Goal: Manage account settings

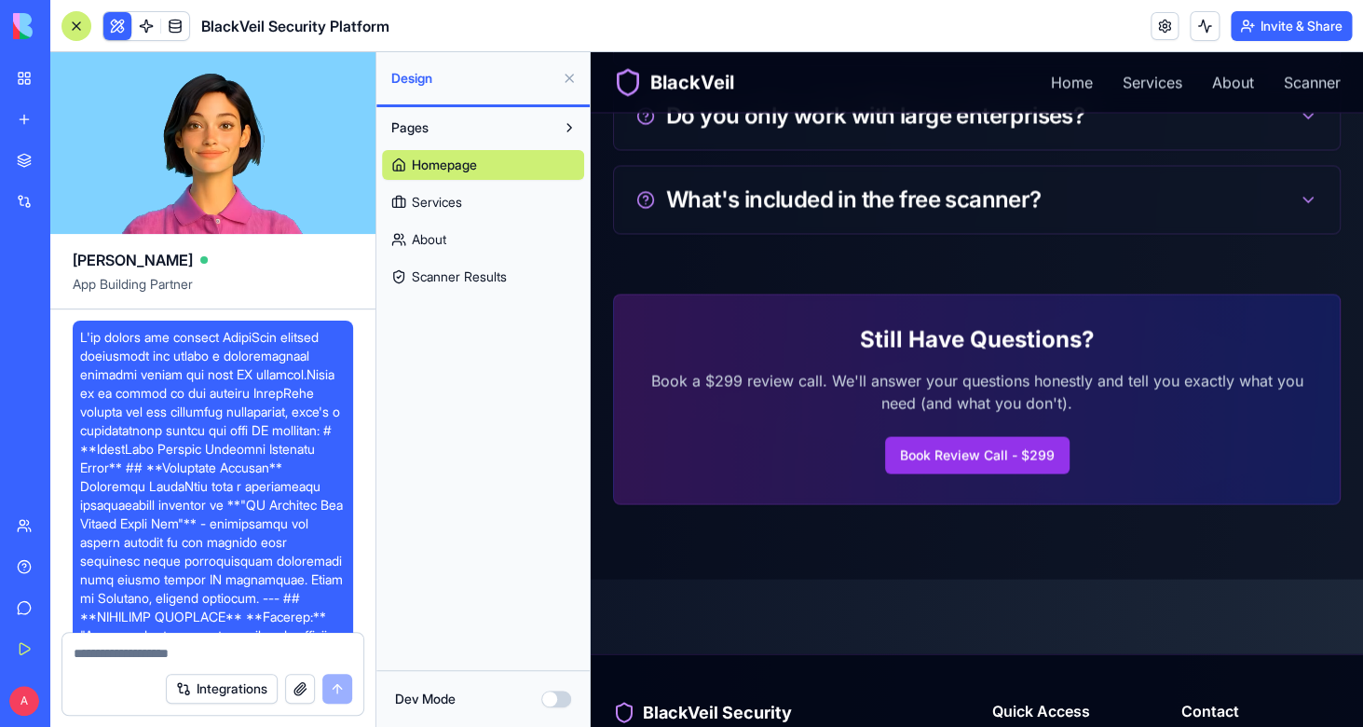
scroll to position [6625, 0]
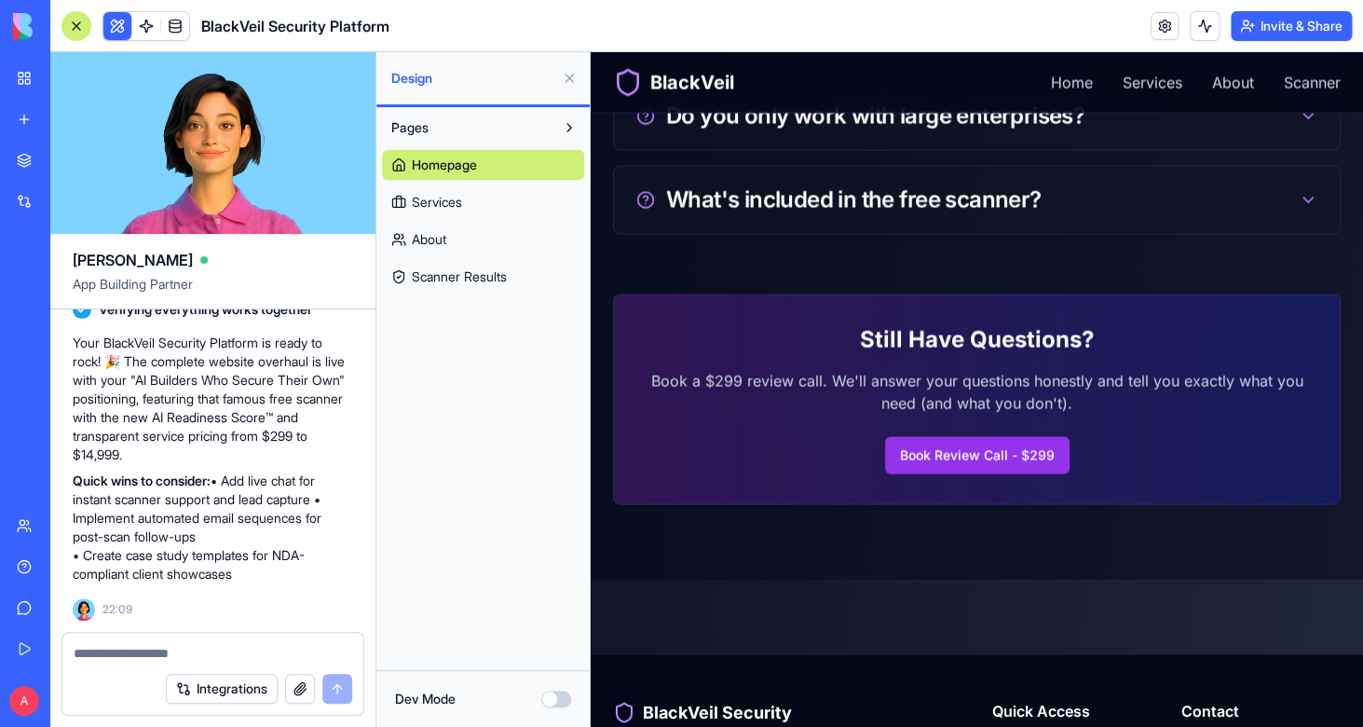
click at [45, 310] on div "QuotableAI AI Logo Generator New App" at bounding box center [25, 331] width 39 height 119
click at [69, 294] on div "QuotableAI" at bounding box center [43, 290] width 52 height 19
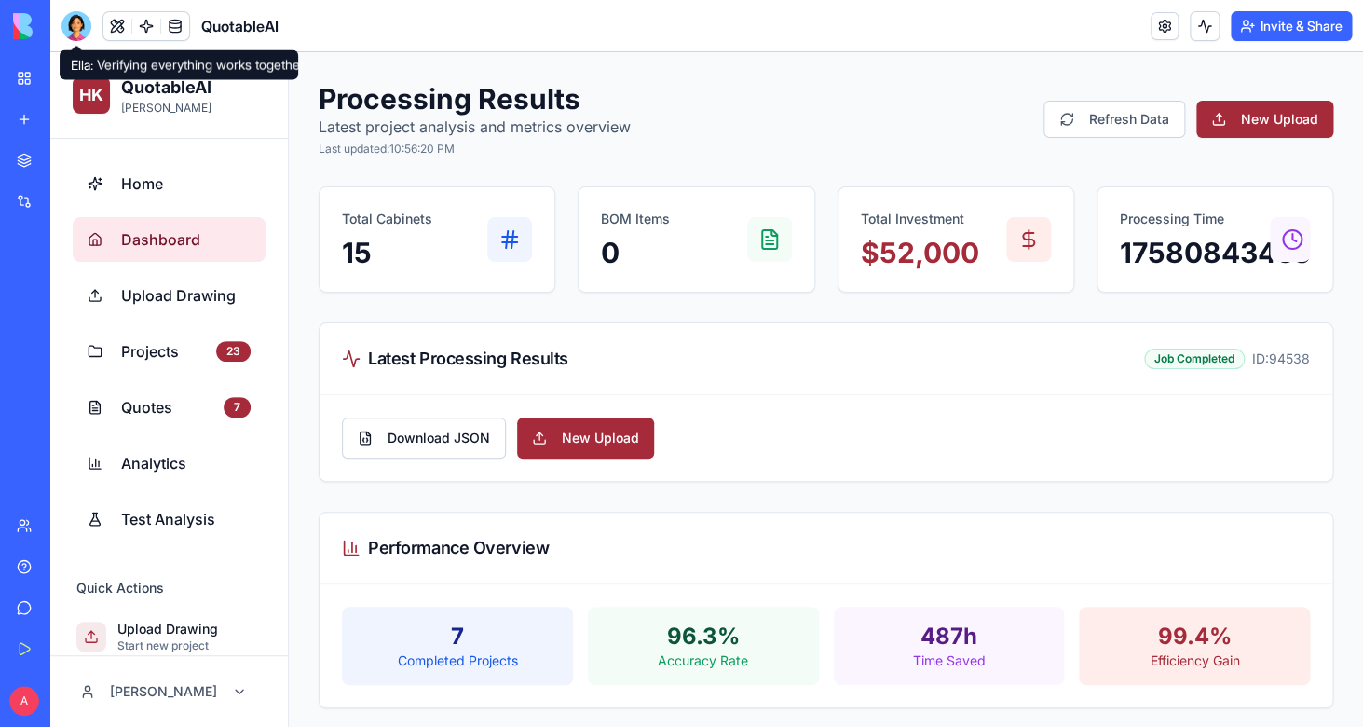
click at [73, 34] on div at bounding box center [76, 26] width 30 height 30
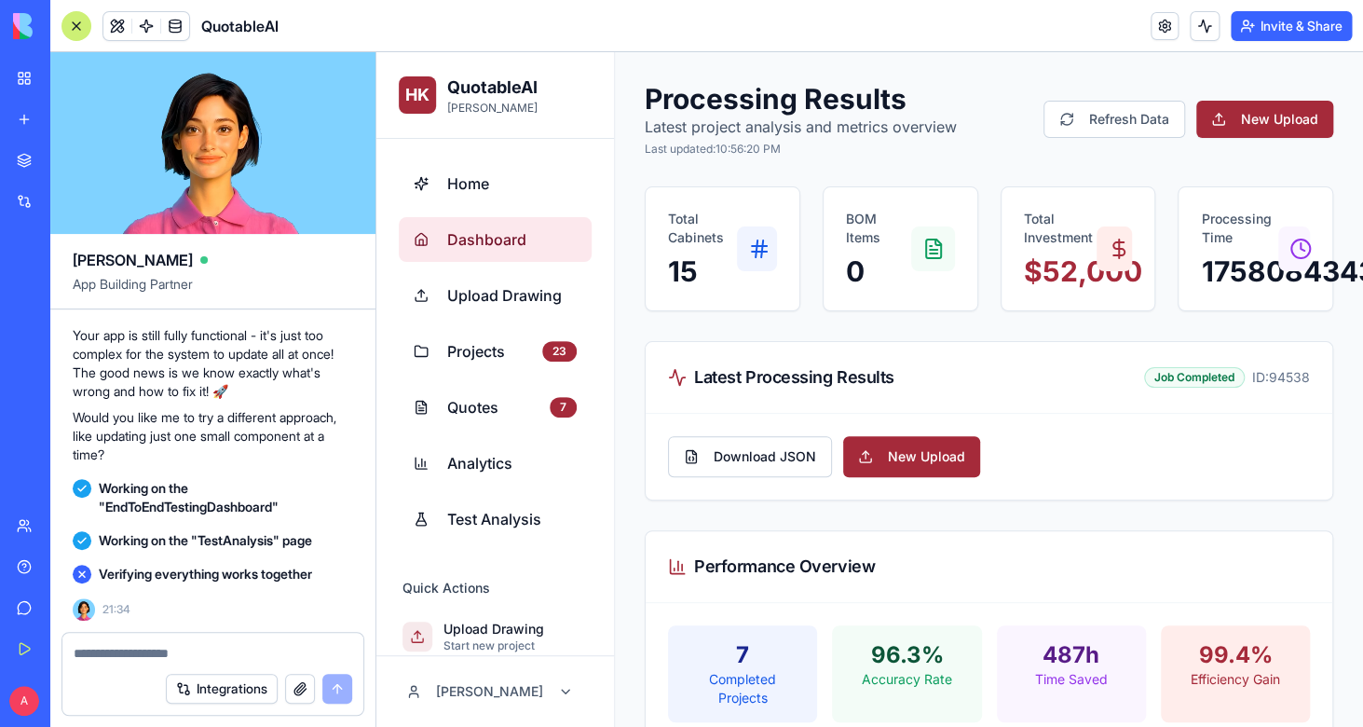
click at [257, 656] on textarea at bounding box center [213, 653] width 279 height 19
click at [256, 656] on textarea at bounding box center [213, 653] width 279 height 19
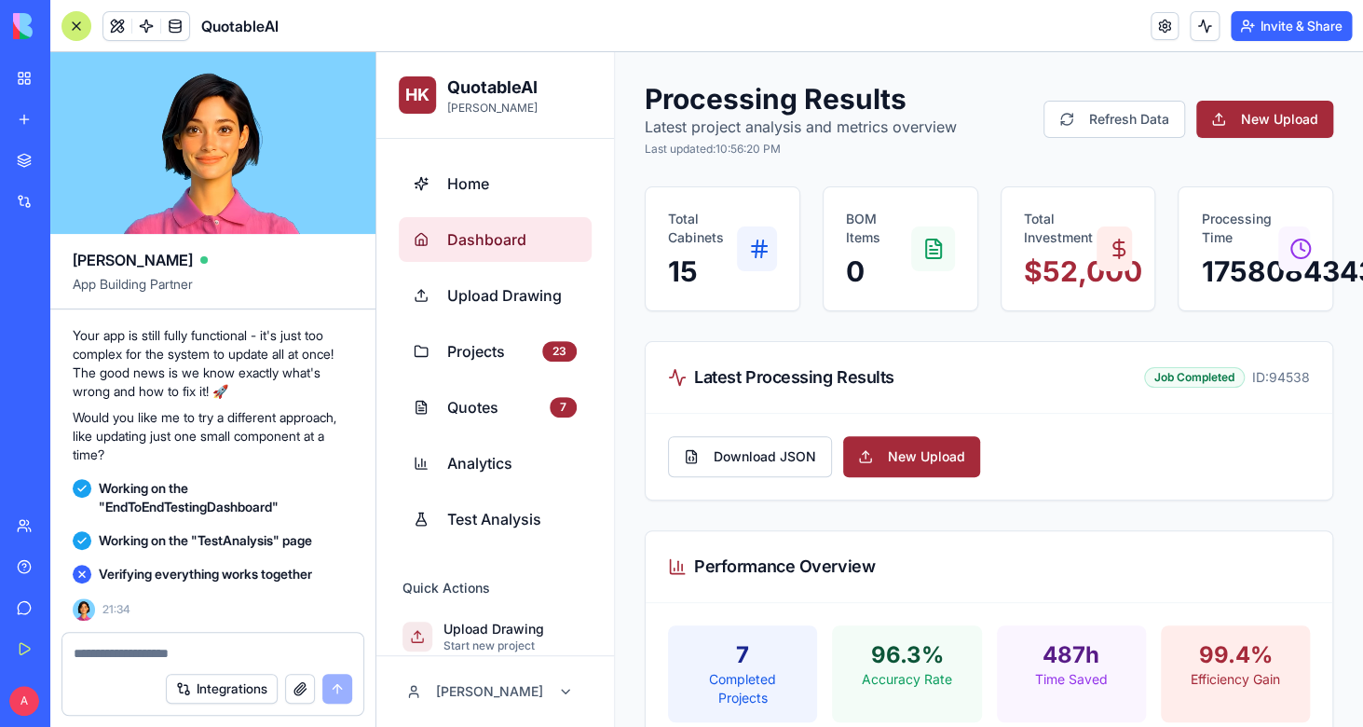
click at [252, 639] on div at bounding box center [212, 648] width 301 height 30
click at [245, 648] on textarea at bounding box center [213, 653] width 279 height 19
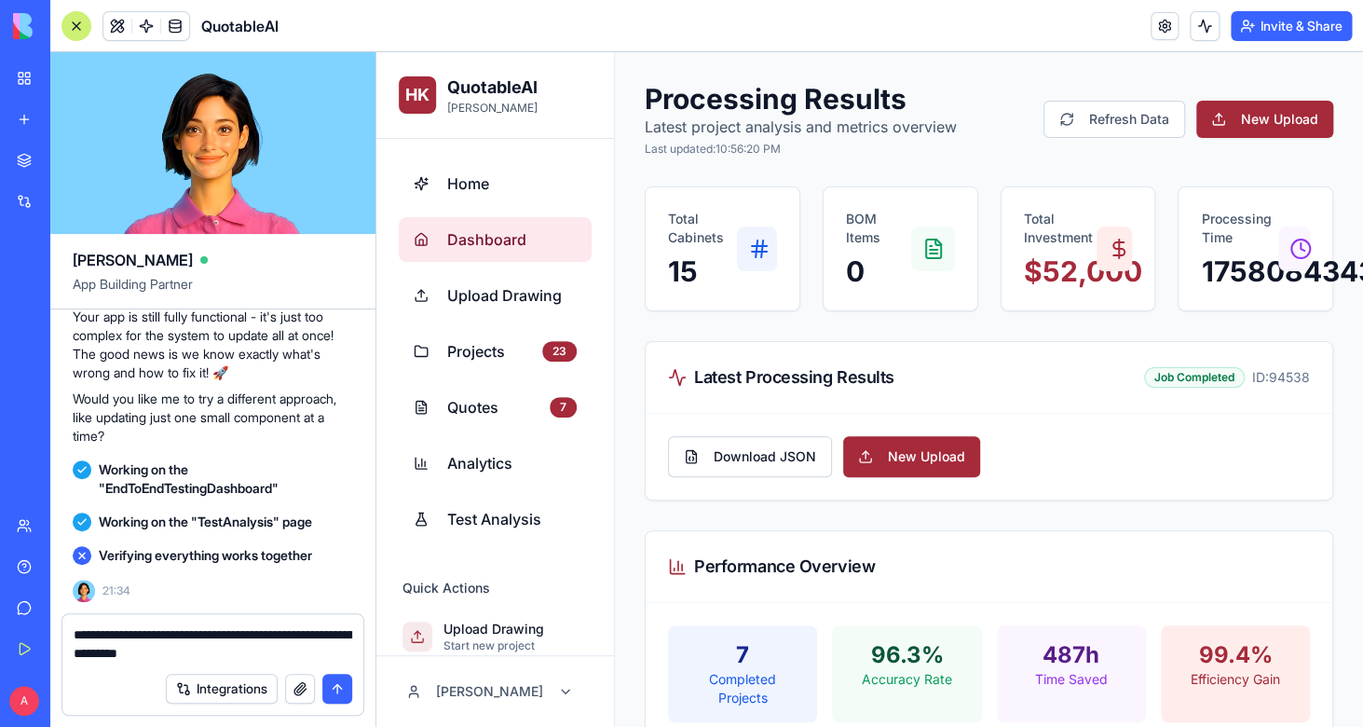
type textarea "**********"
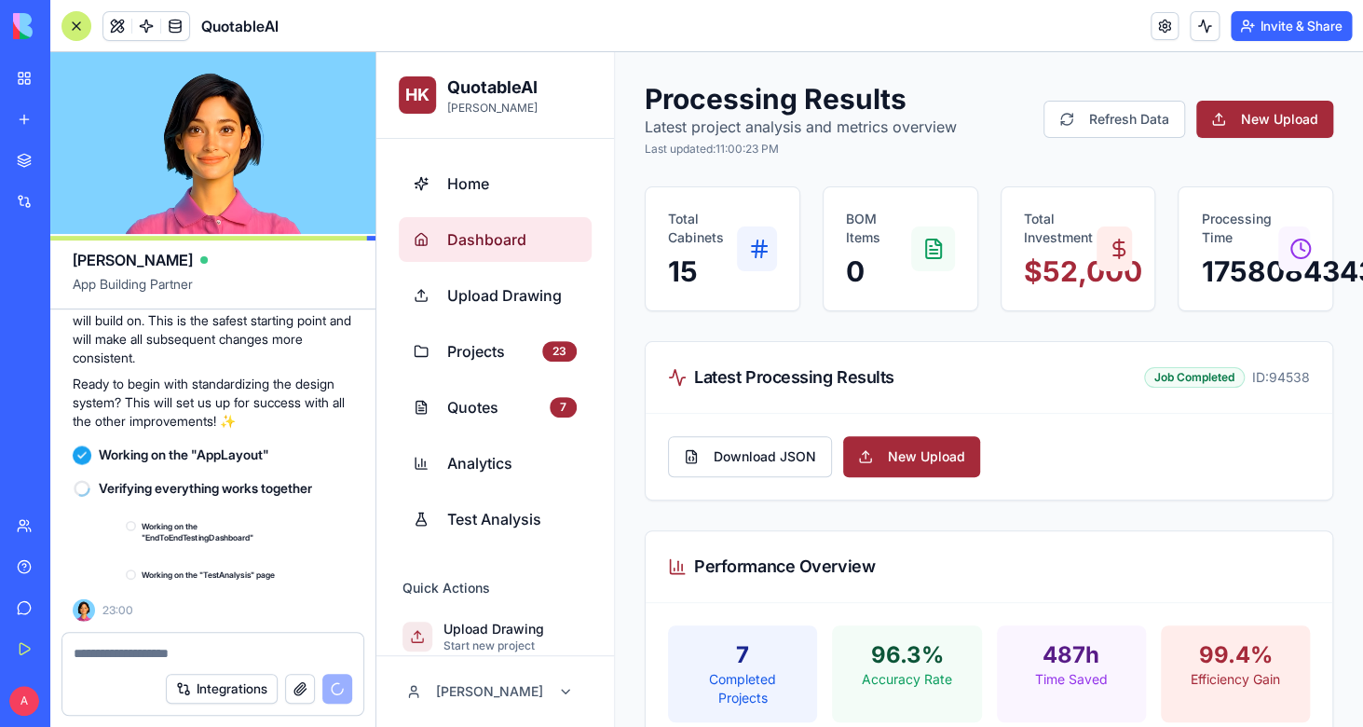
scroll to position [121502, 0]
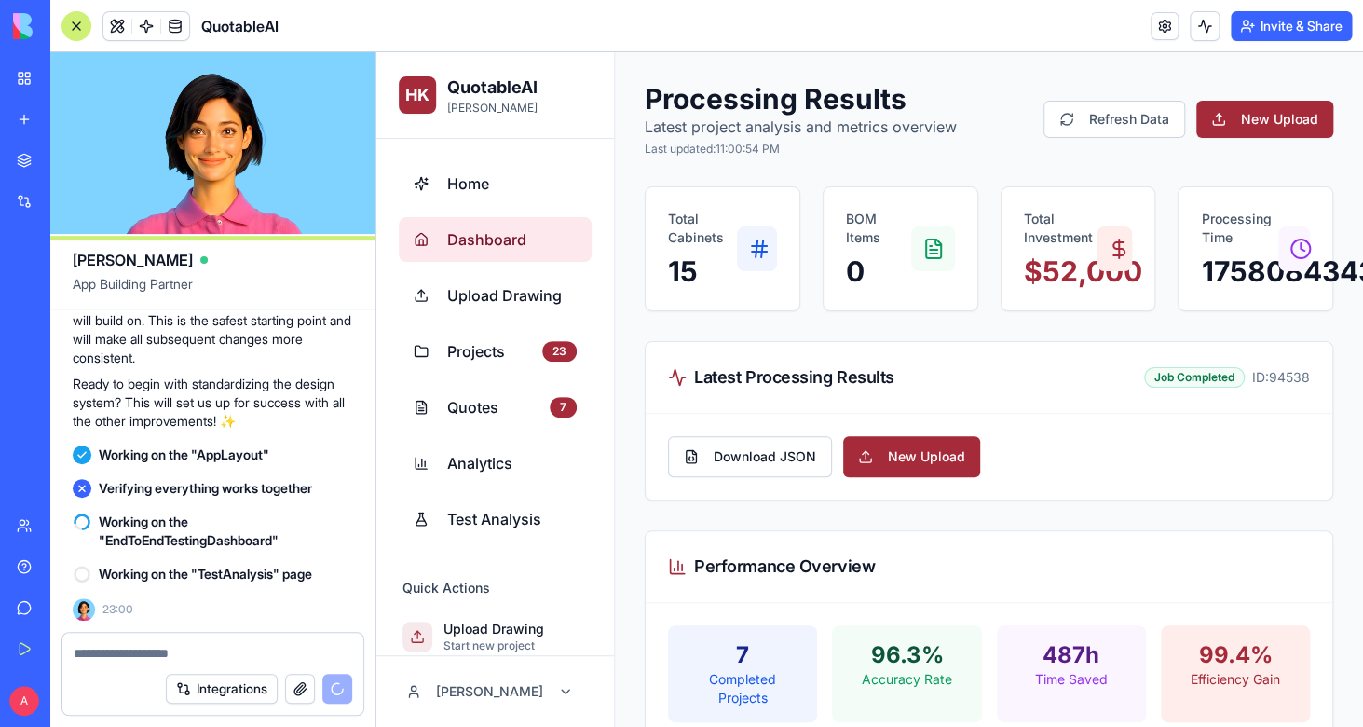
click at [77, 490] on icon at bounding box center [81, 488] width 11 height 11
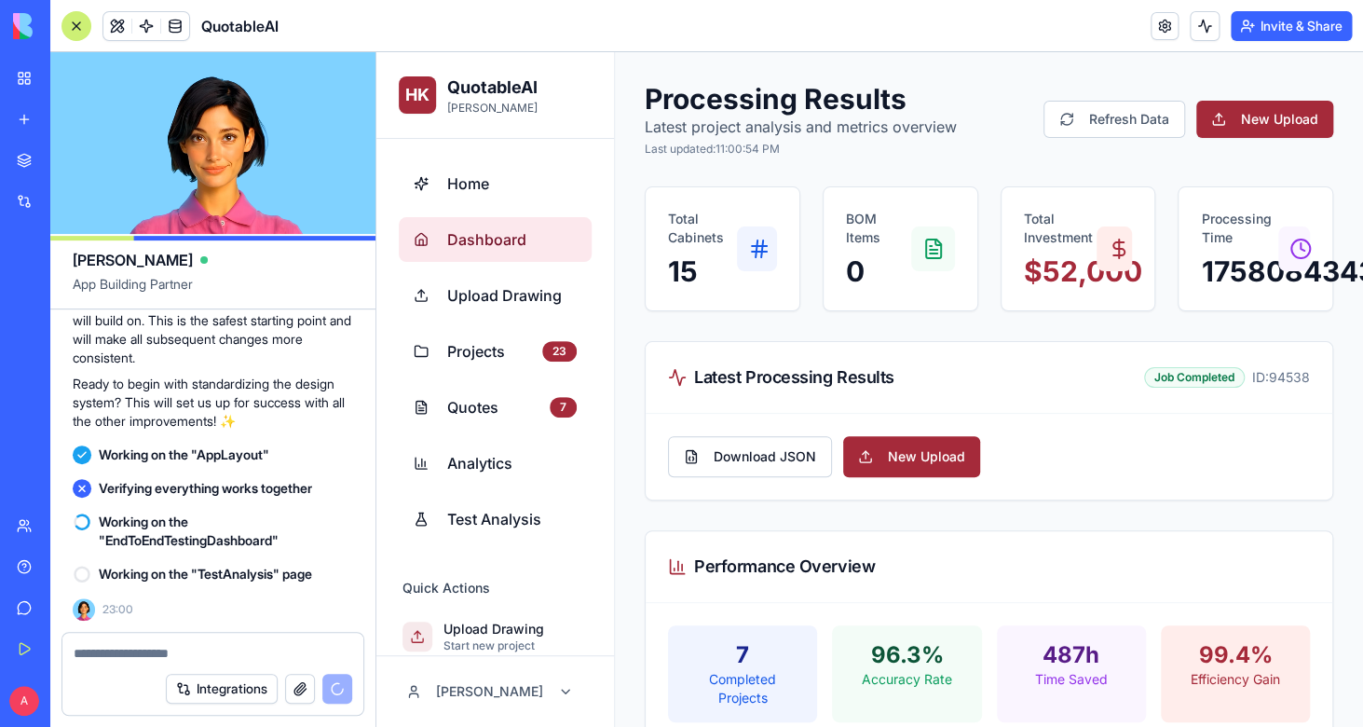
click at [77, 490] on icon at bounding box center [81, 488] width 11 height 11
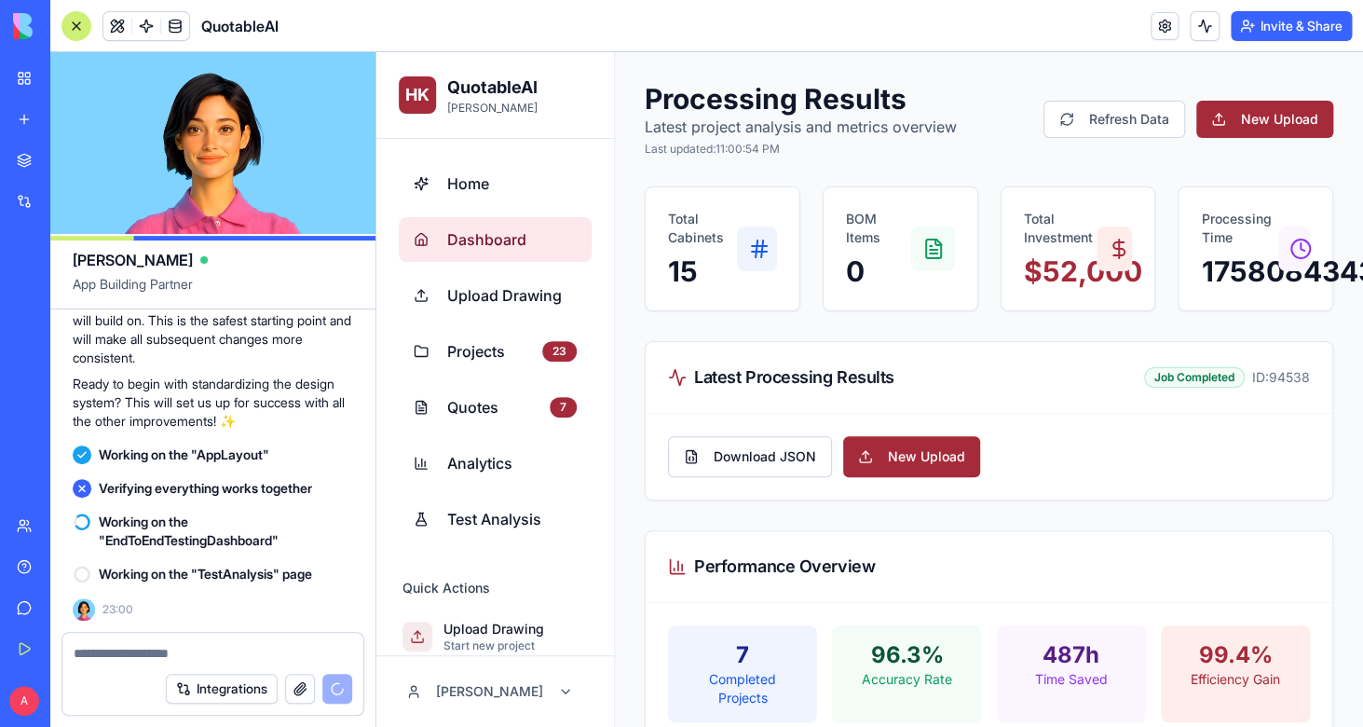
click at [77, 490] on icon at bounding box center [81, 488] width 11 height 11
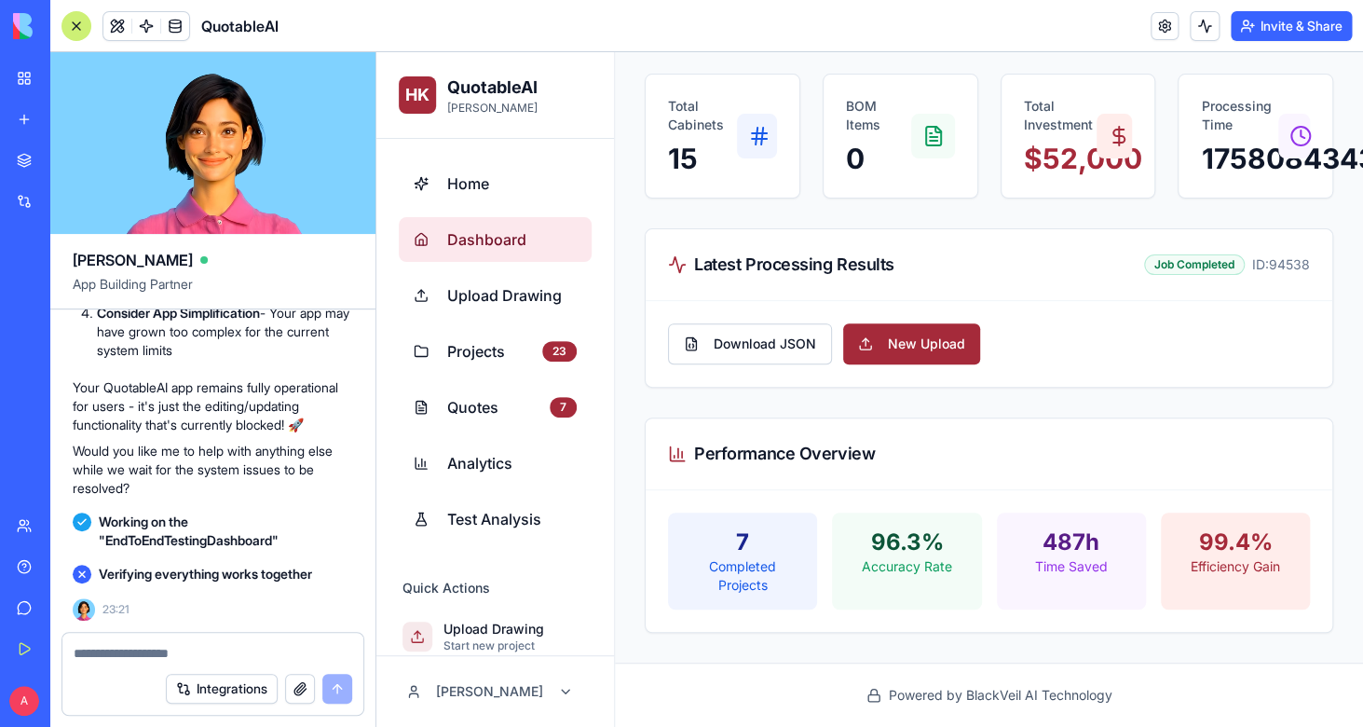
scroll to position [122907, 0]
click at [219, 650] on textarea at bounding box center [213, 653] width 279 height 19
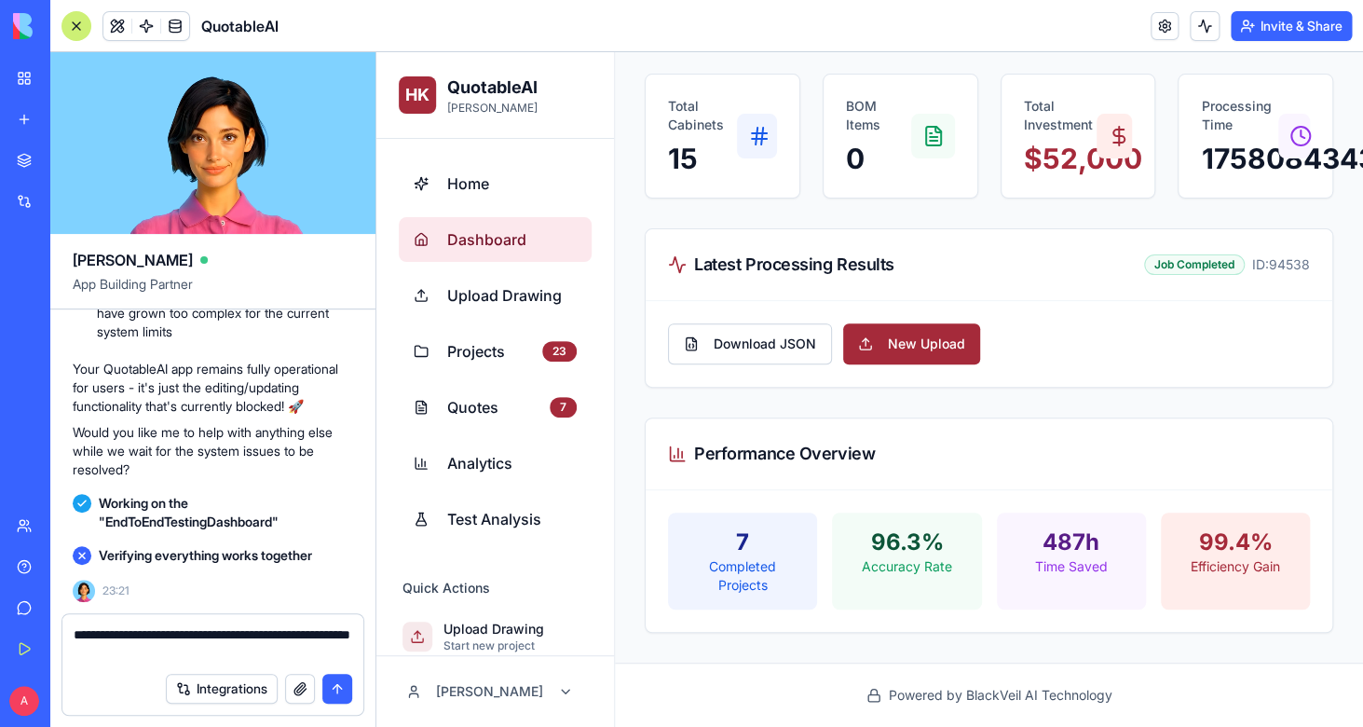
type textarea "**********"
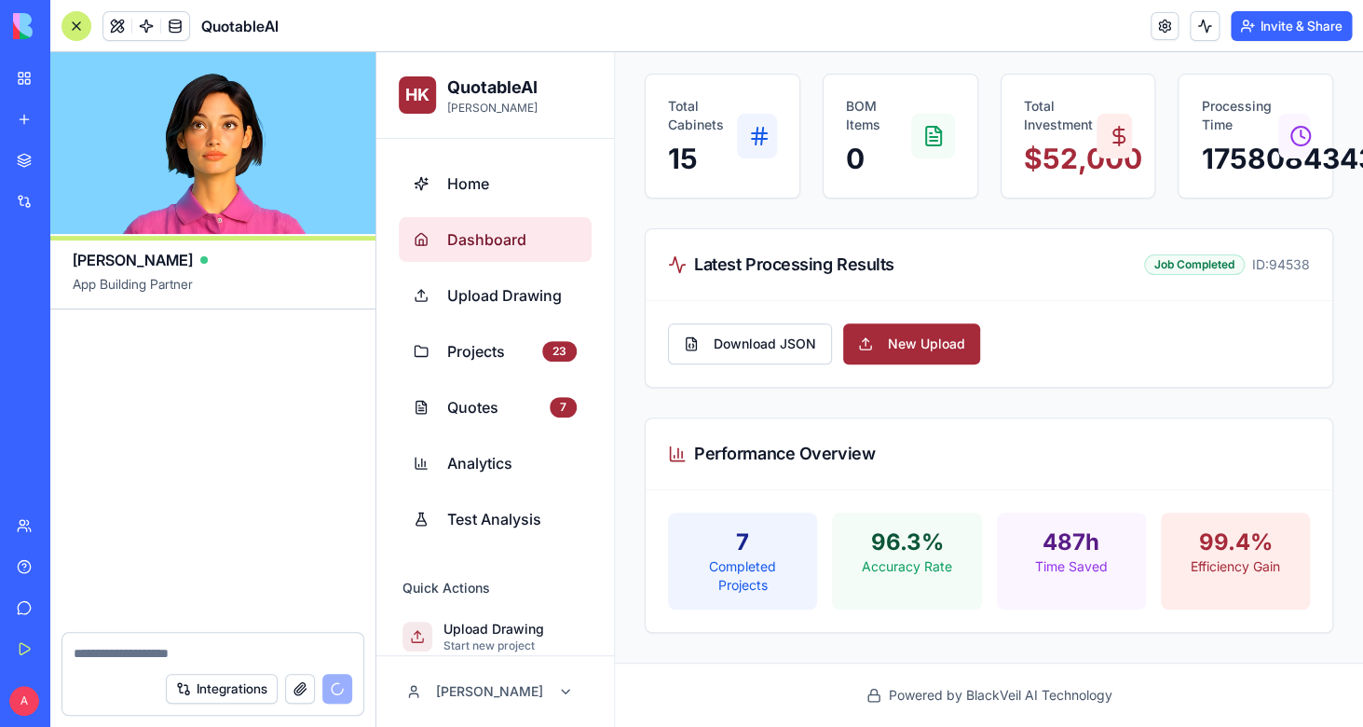
scroll to position [125378, 0]
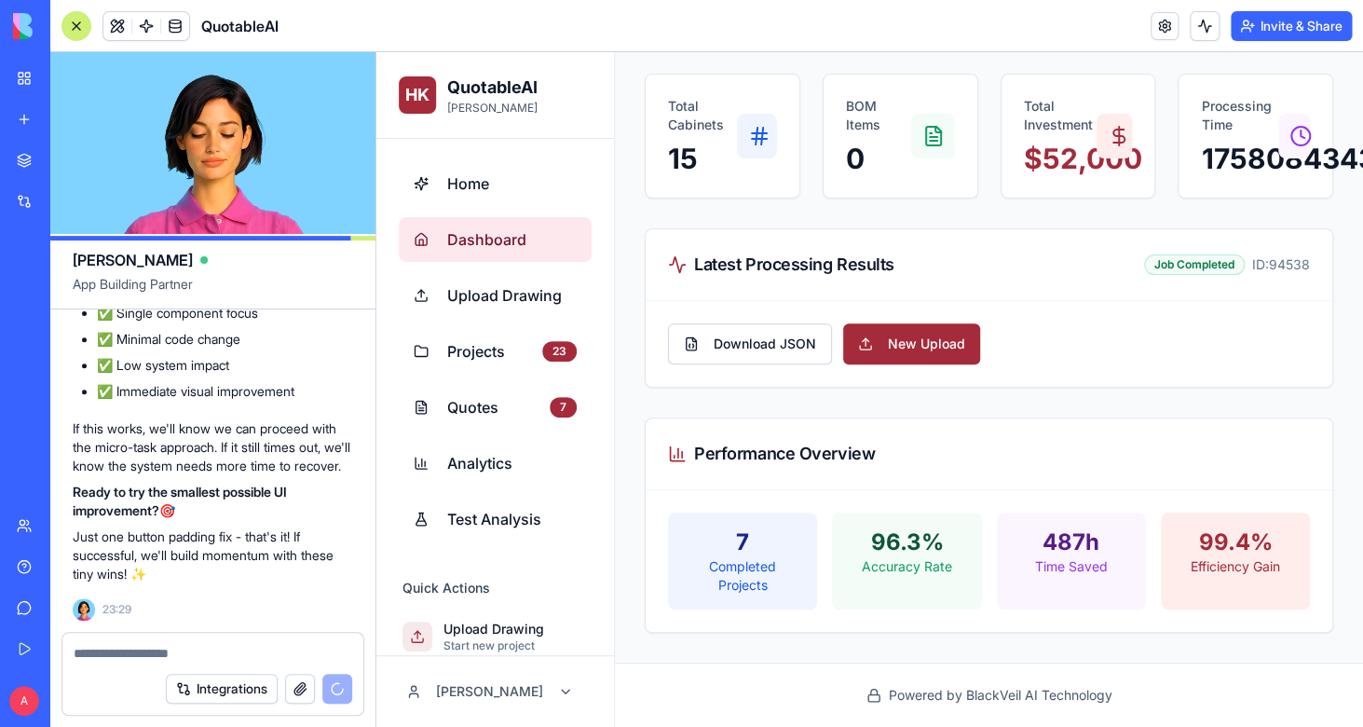
click at [251, 653] on textarea at bounding box center [213, 653] width 279 height 19
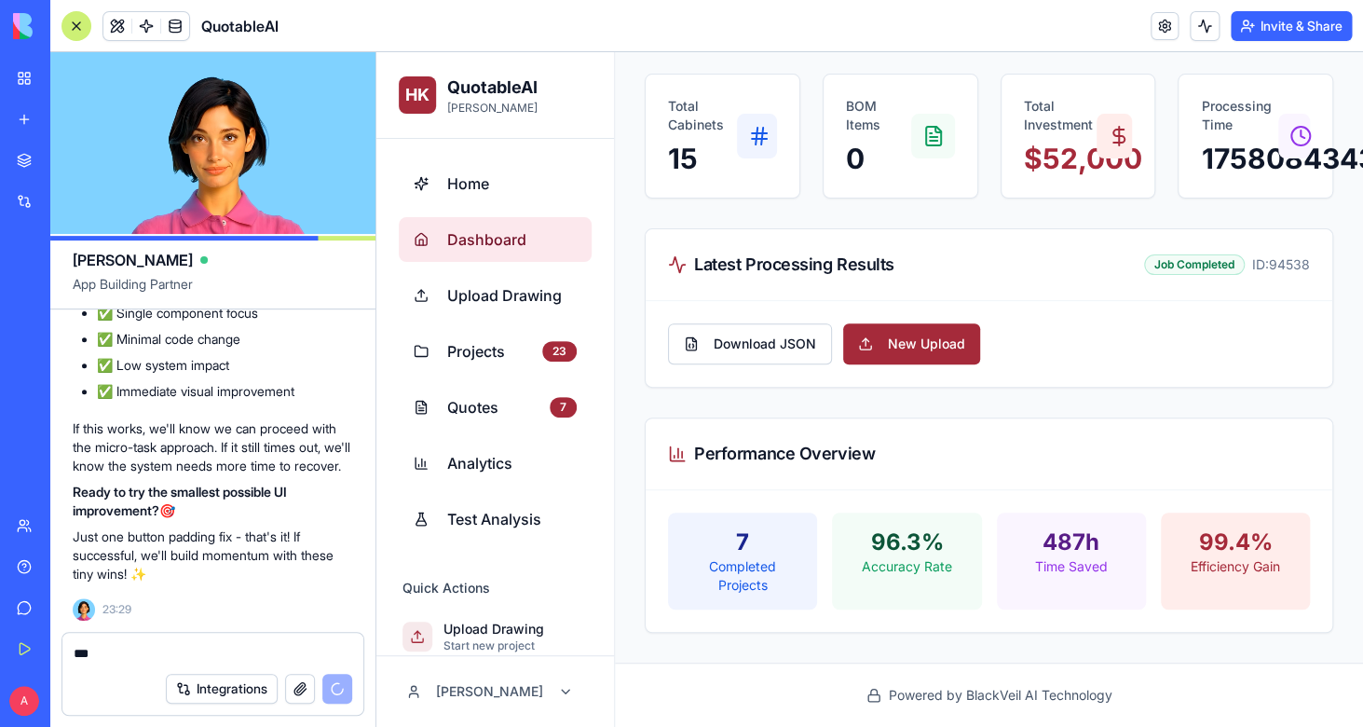
type textarea "***"
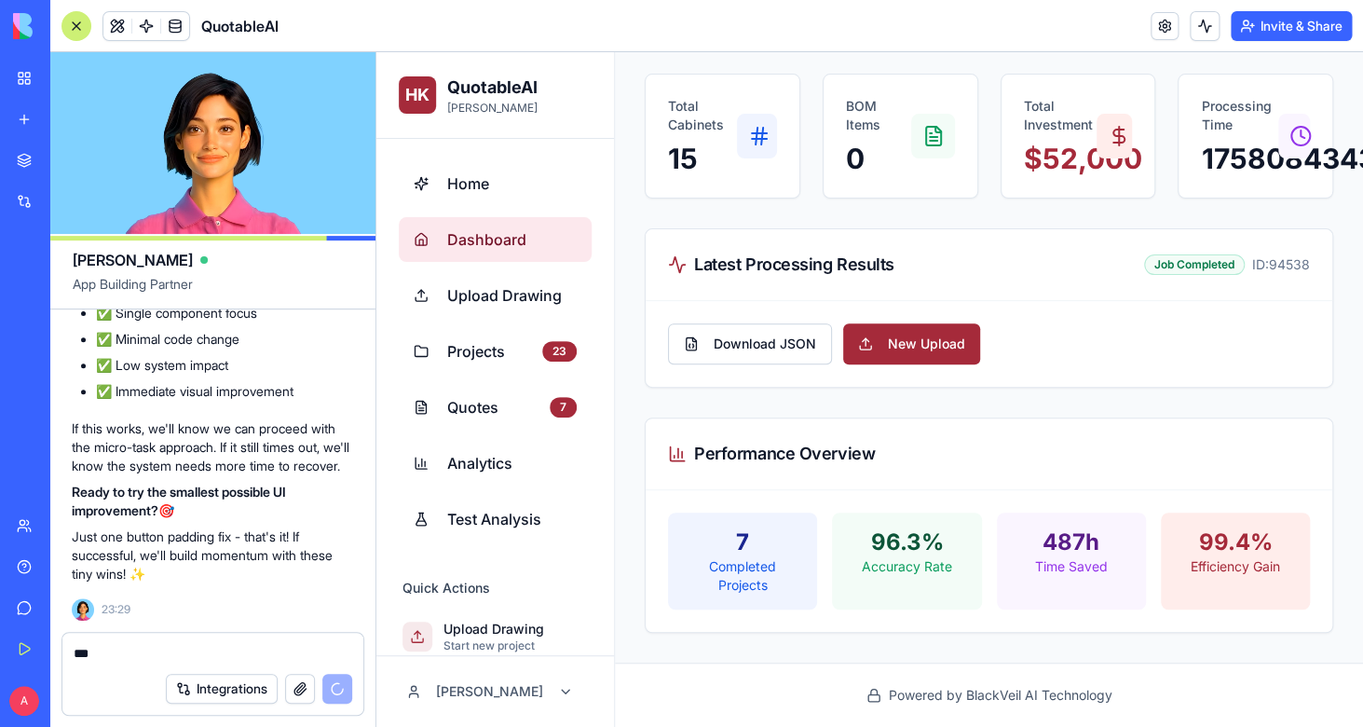
scroll to position [125378, 1]
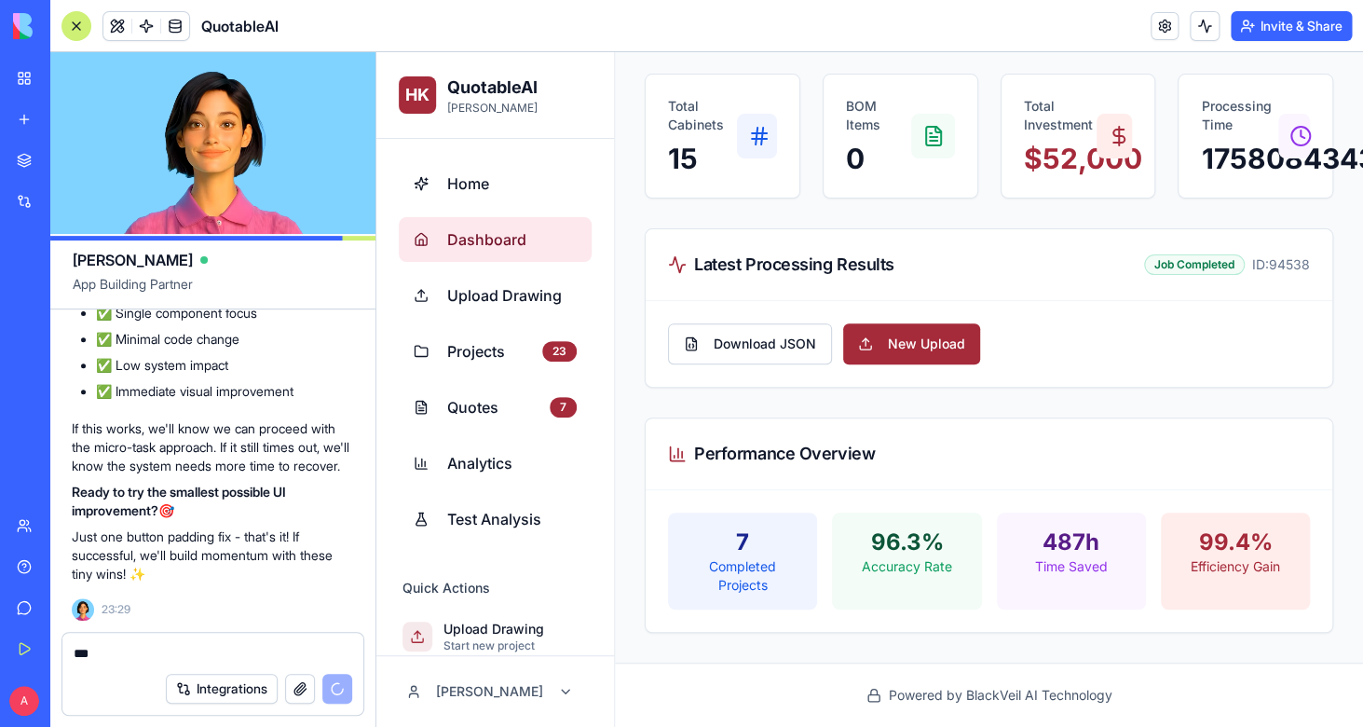
click at [220, 548] on p "Just one button padding fix - that's it! If successful, we'll build momentum wi…" at bounding box center [212, 555] width 280 height 56
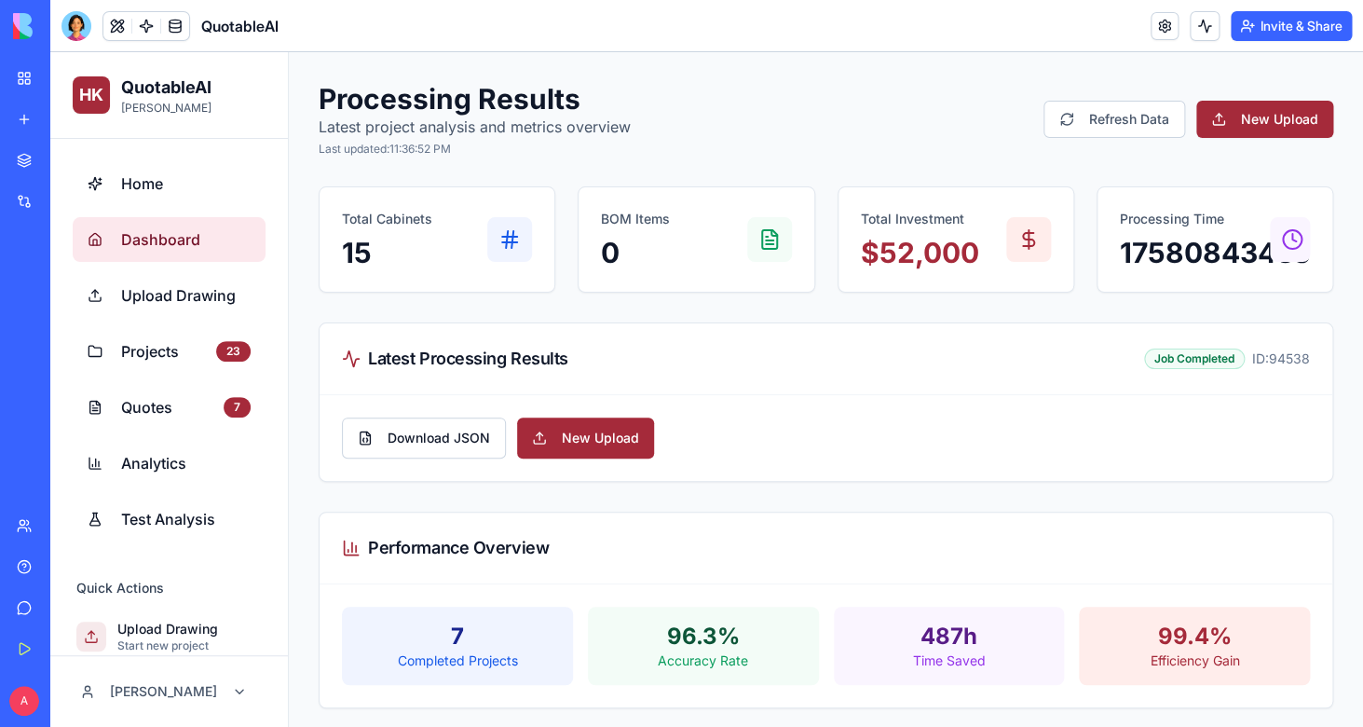
click at [78, 31] on div at bounding box center [76, 26] width 30 height 30
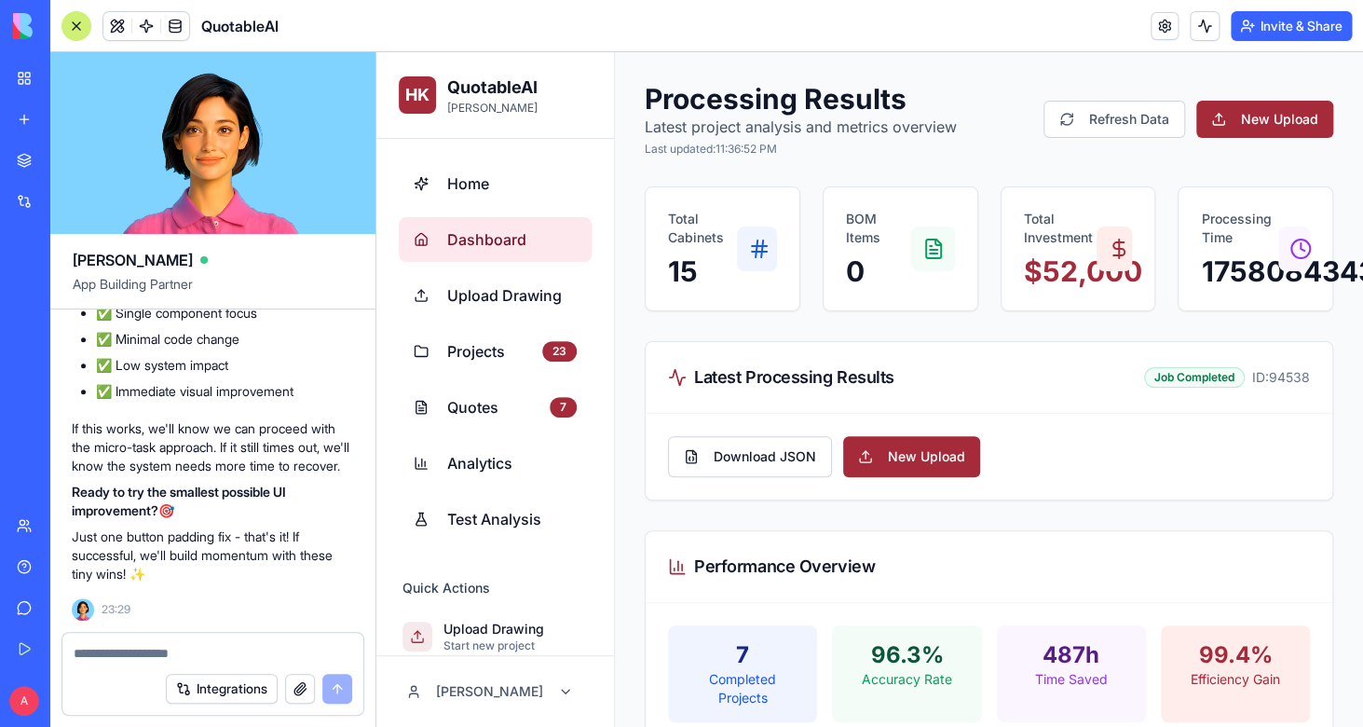
click at [208, 657] on textarea at bounding box center [213, 653] width 279 height 19
type textarea "**********"
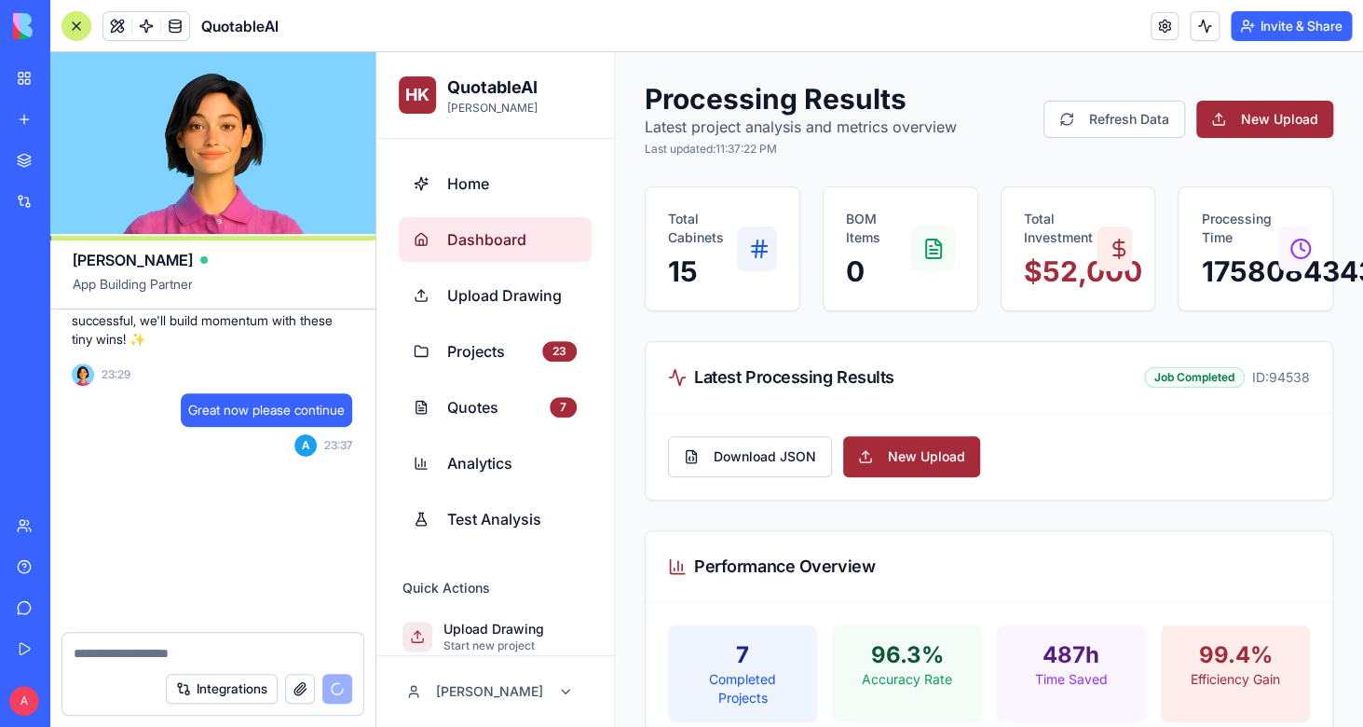
scroll to position [125561, 1]
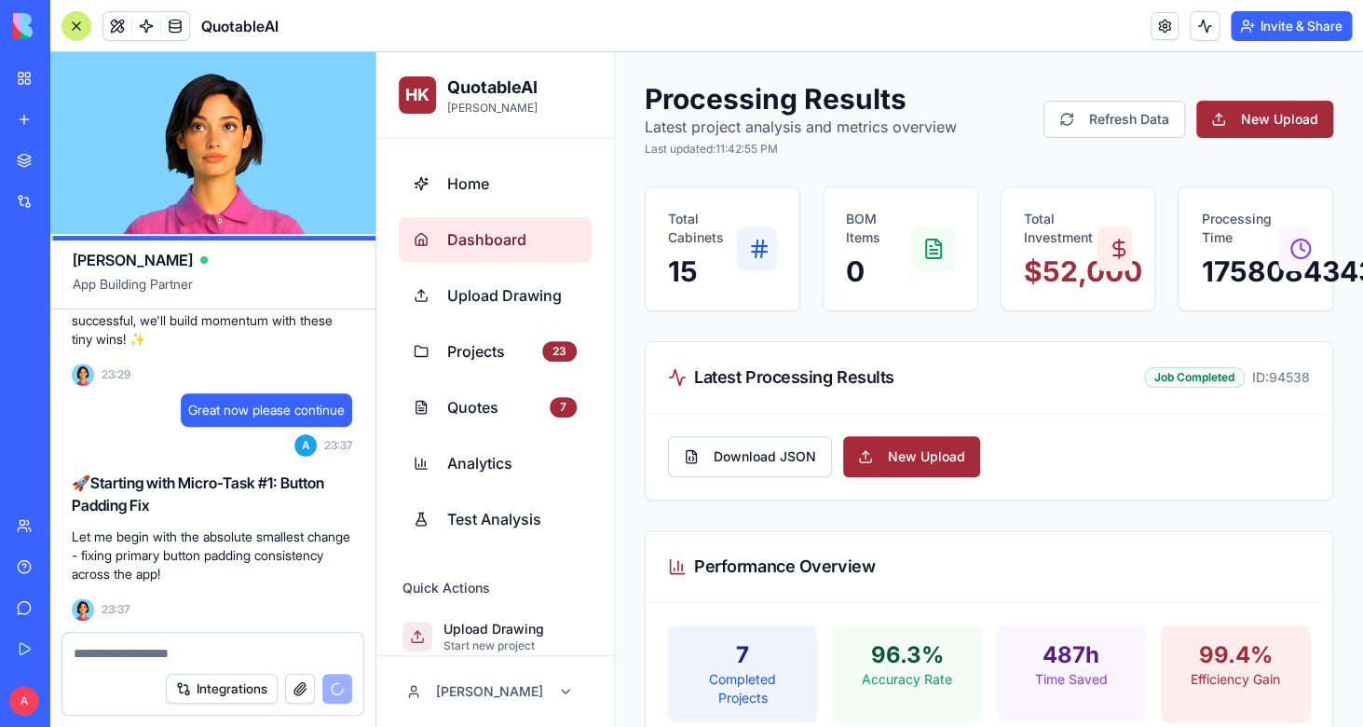
click at [156, 658] on textarea at bounding box center [213, 653] width 279 height 19
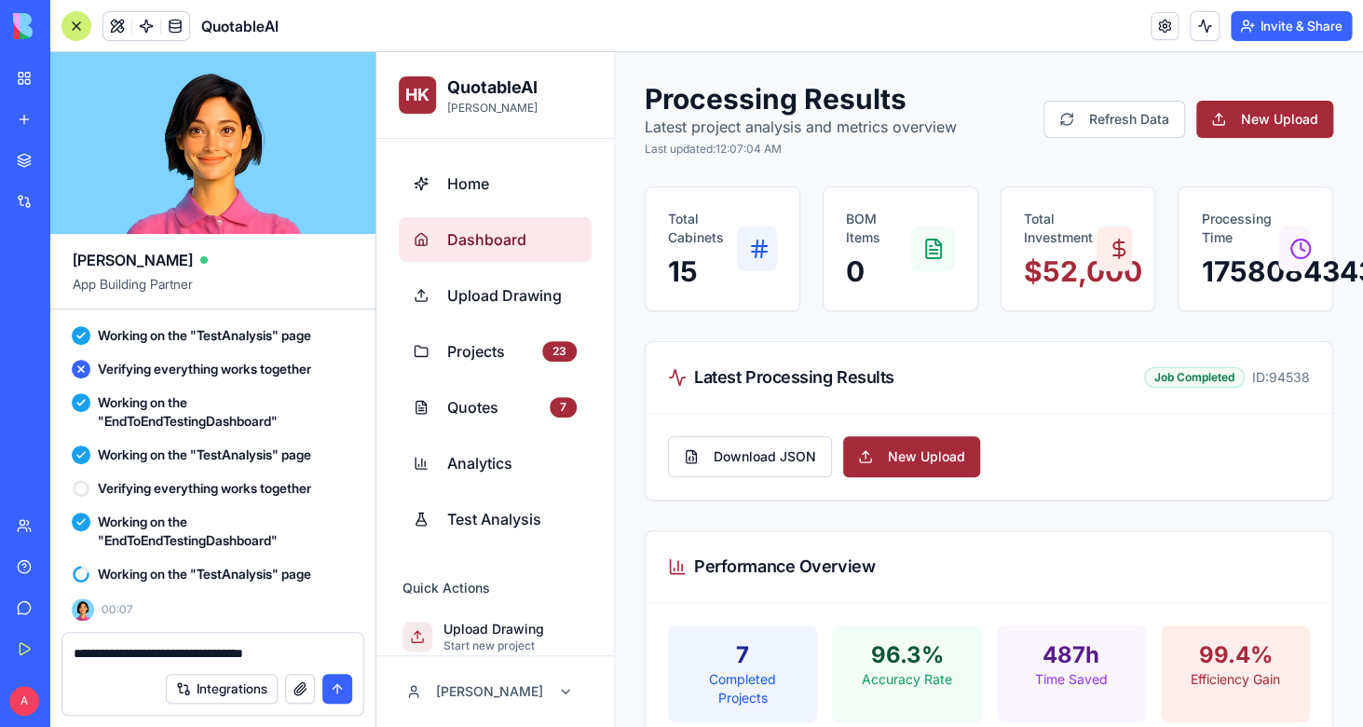
scroll to position [126127, 1]
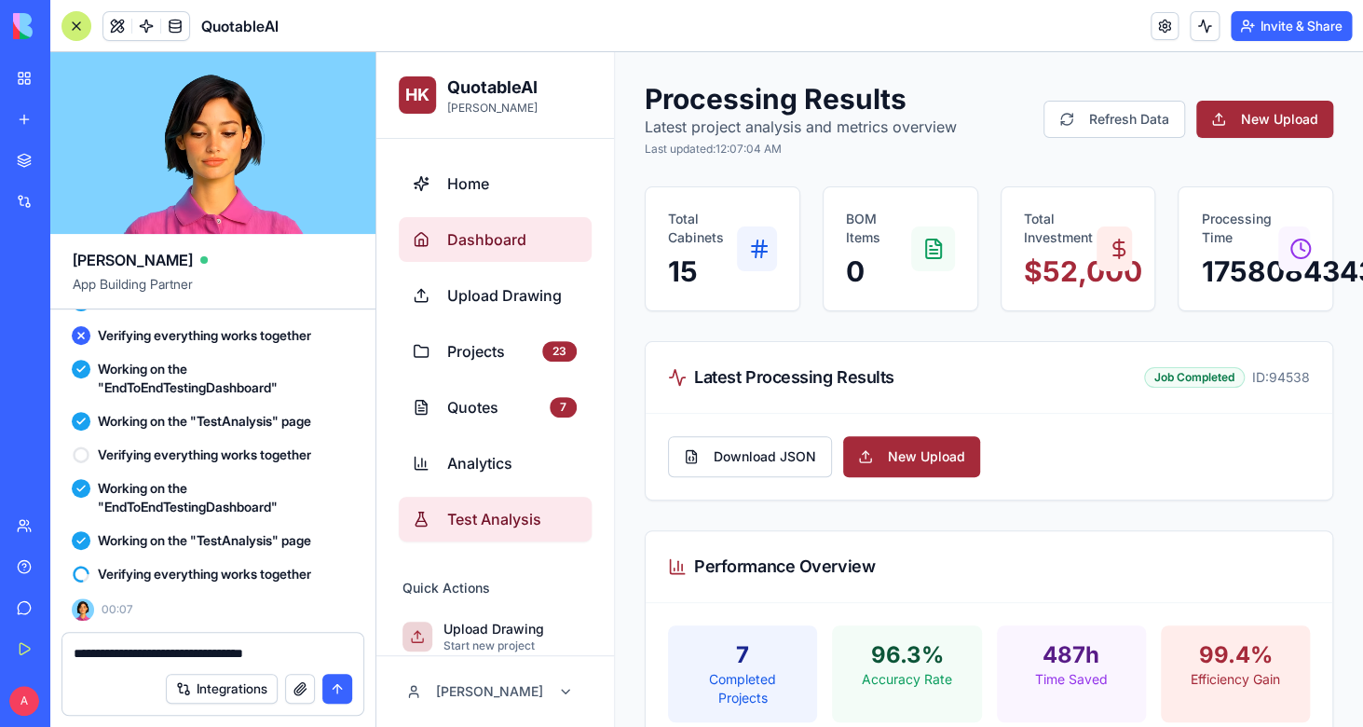
click at [505, 518] on span "Test Analysis" at bounding box center [512, 519] width 130 height 22
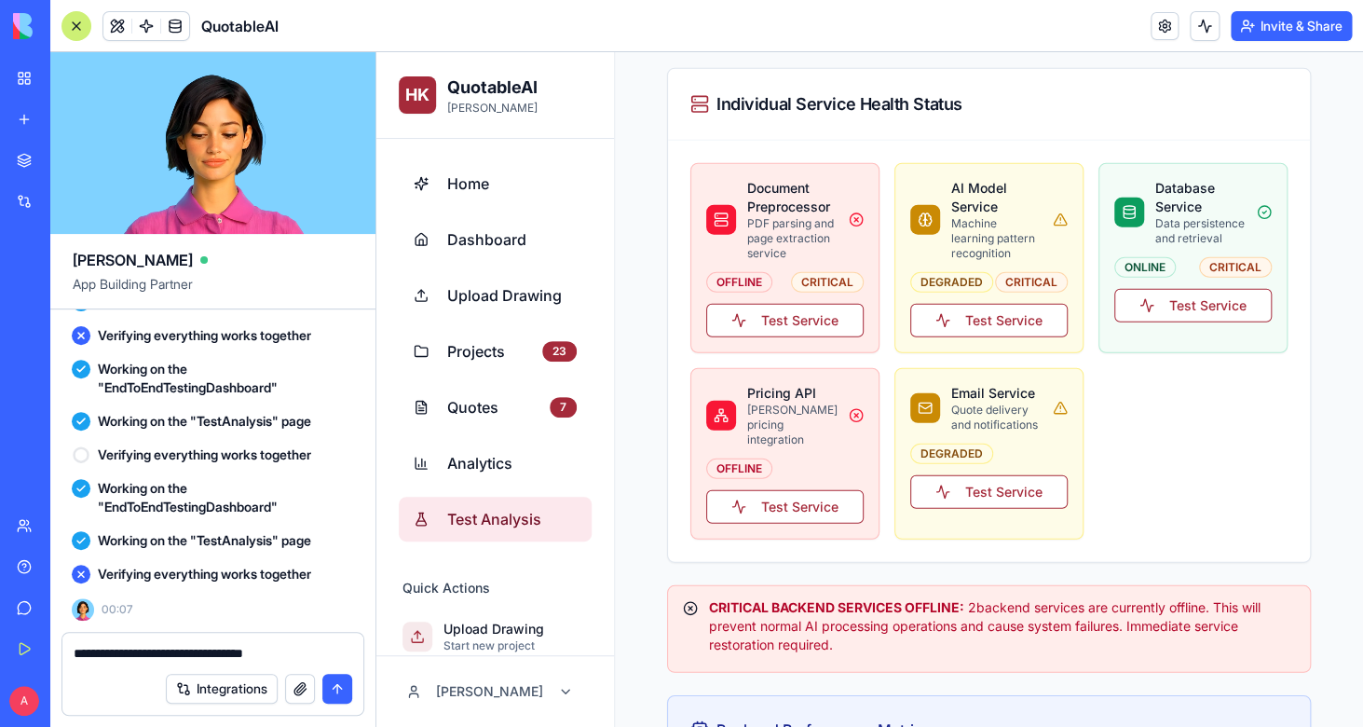
scroll to position [2244, 0]
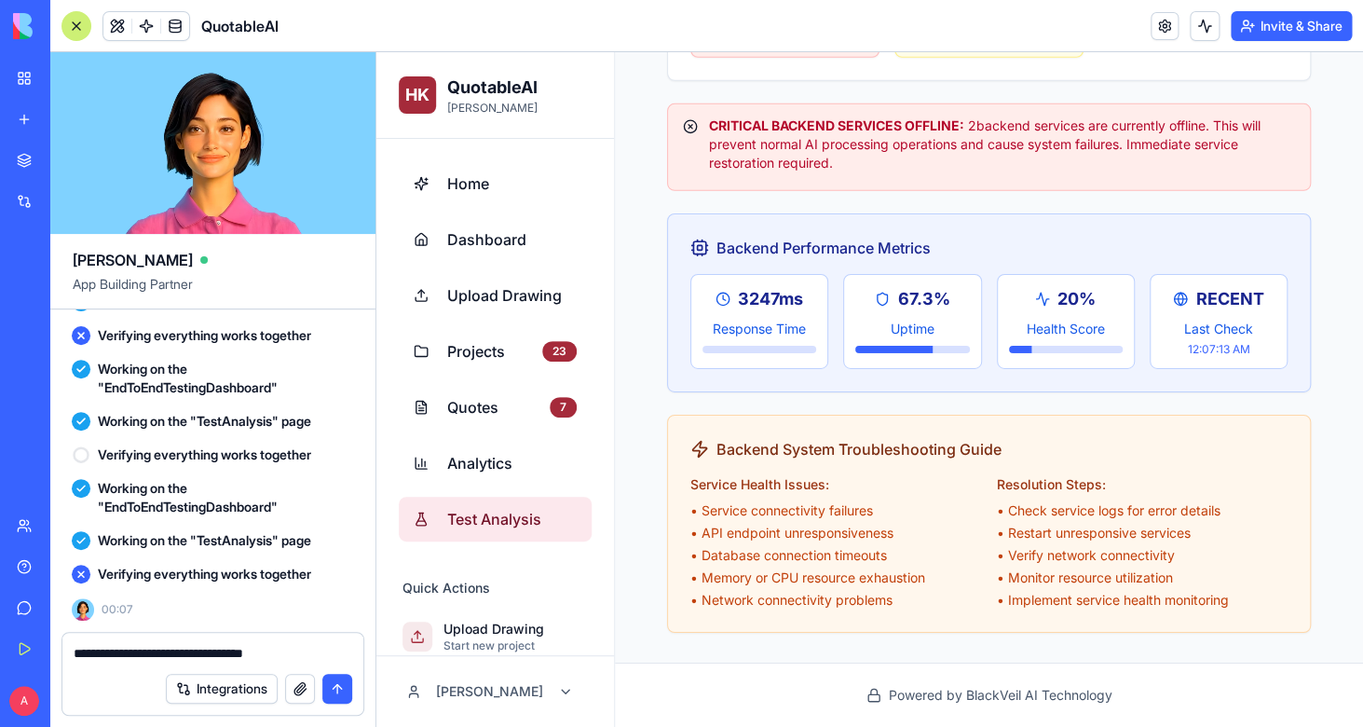
click at [318, 654] on textarea "**********" at bounding box center [213, 653] width 279 height 19
drag, startPoint x: 318, startPoint y: 654, endPoint x: -46, endPoint y: 634, distance: 363.9
click at [74, 644] on textarea "**********" at bounding box center [213, 653] width 279 height 19
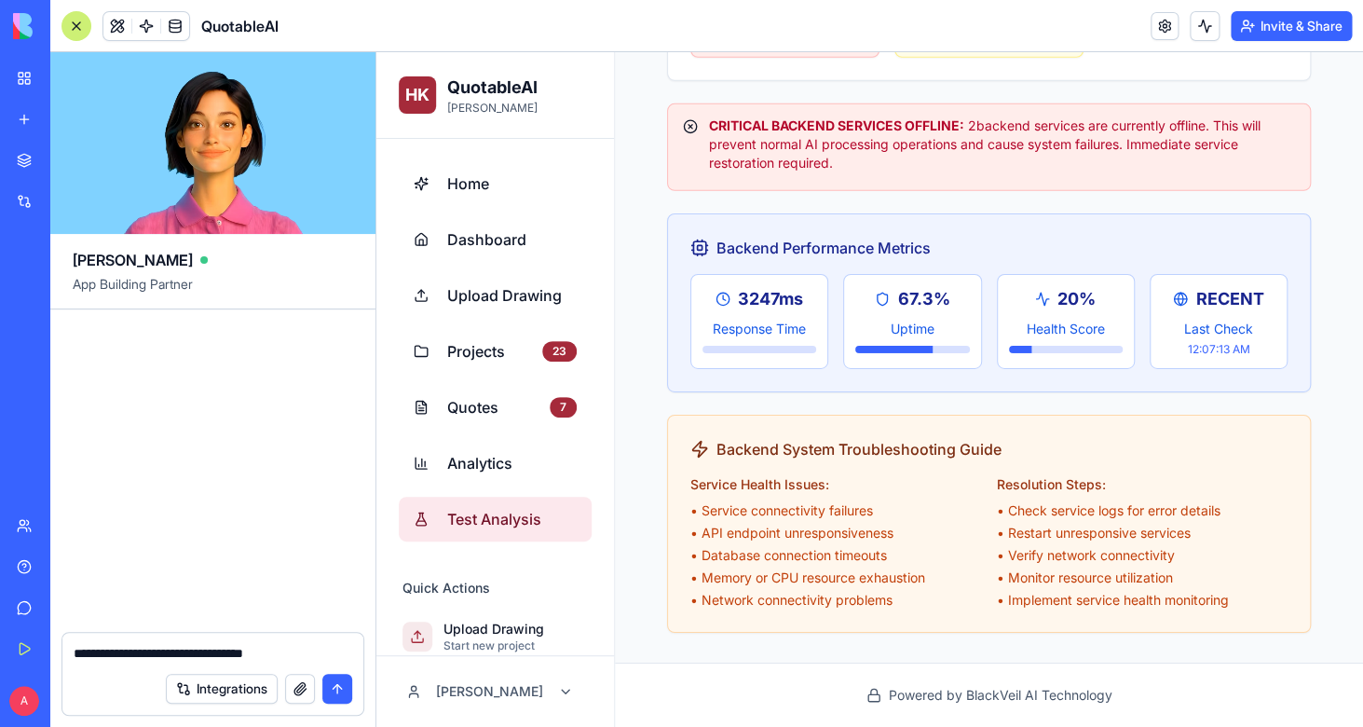
scroll to position [127443, 0]
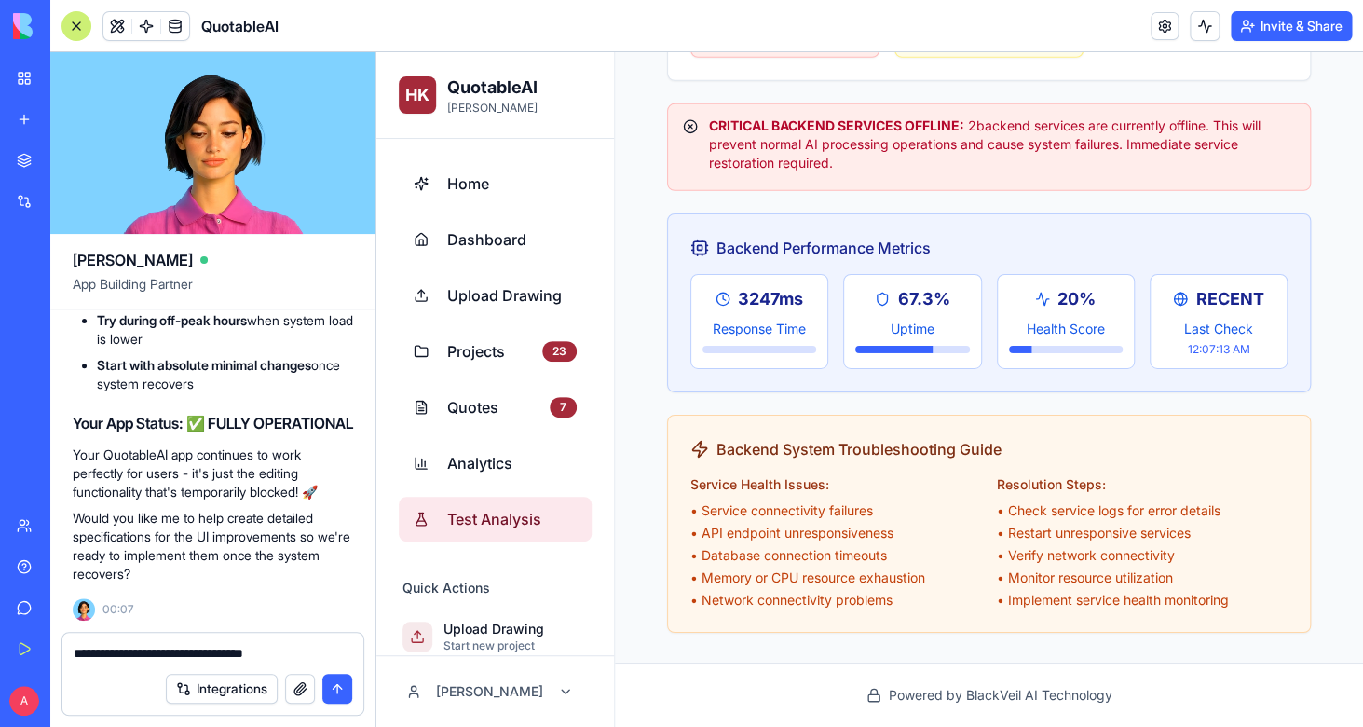
click at [339, 640] on div "**********" at bounding box center [212, 648] width 301 height 30
drag, startPoint x: 344, startPoint y: 649, endPoint x: -46, endPoint y: 649, distance: 389.4
click at [74, 649] on textarea "**********" at bounding box center [213, 653] width 279 height 19
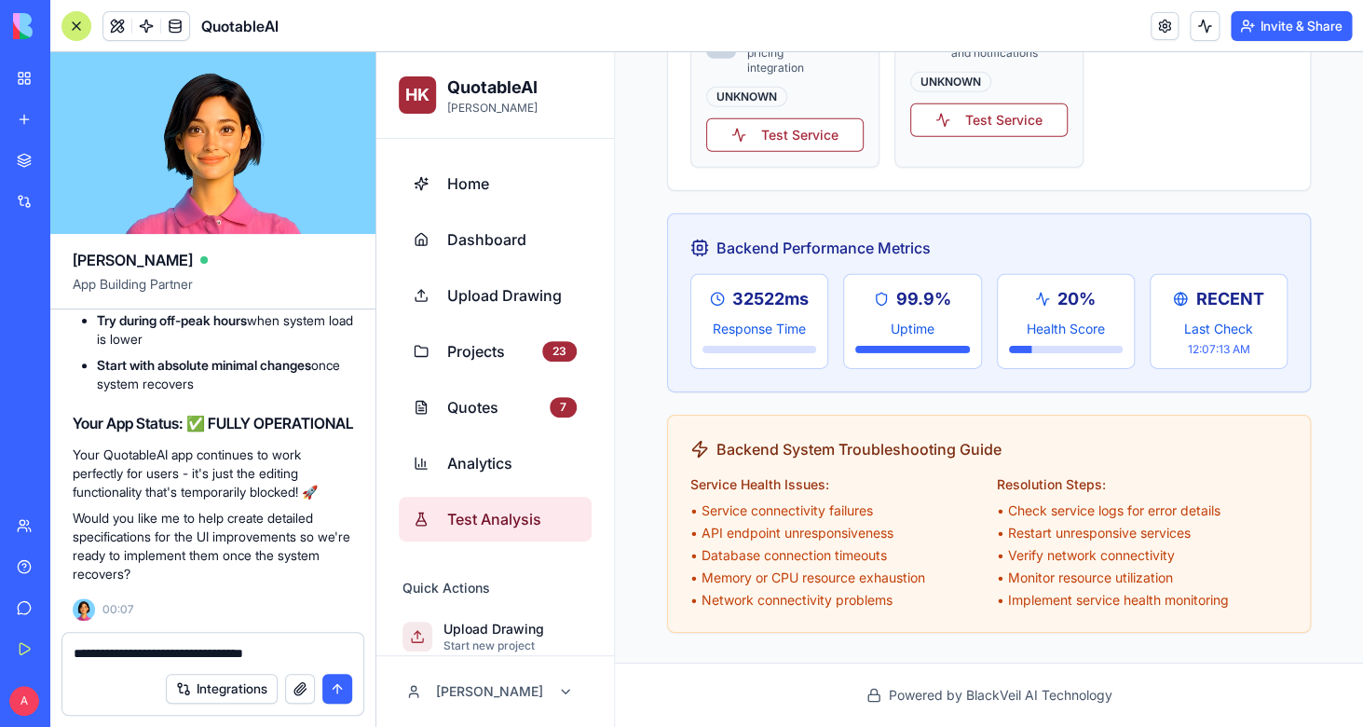
scroll to position [2134, 0]
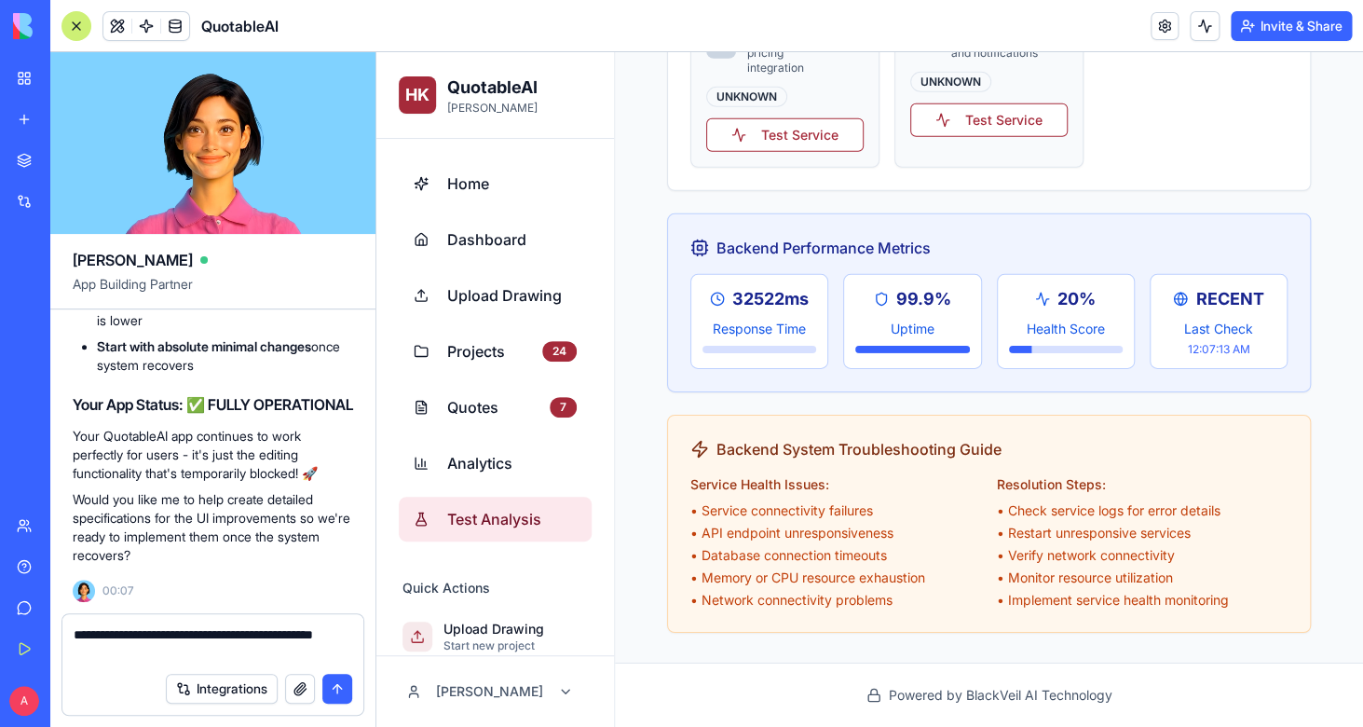
type textarea "**********"
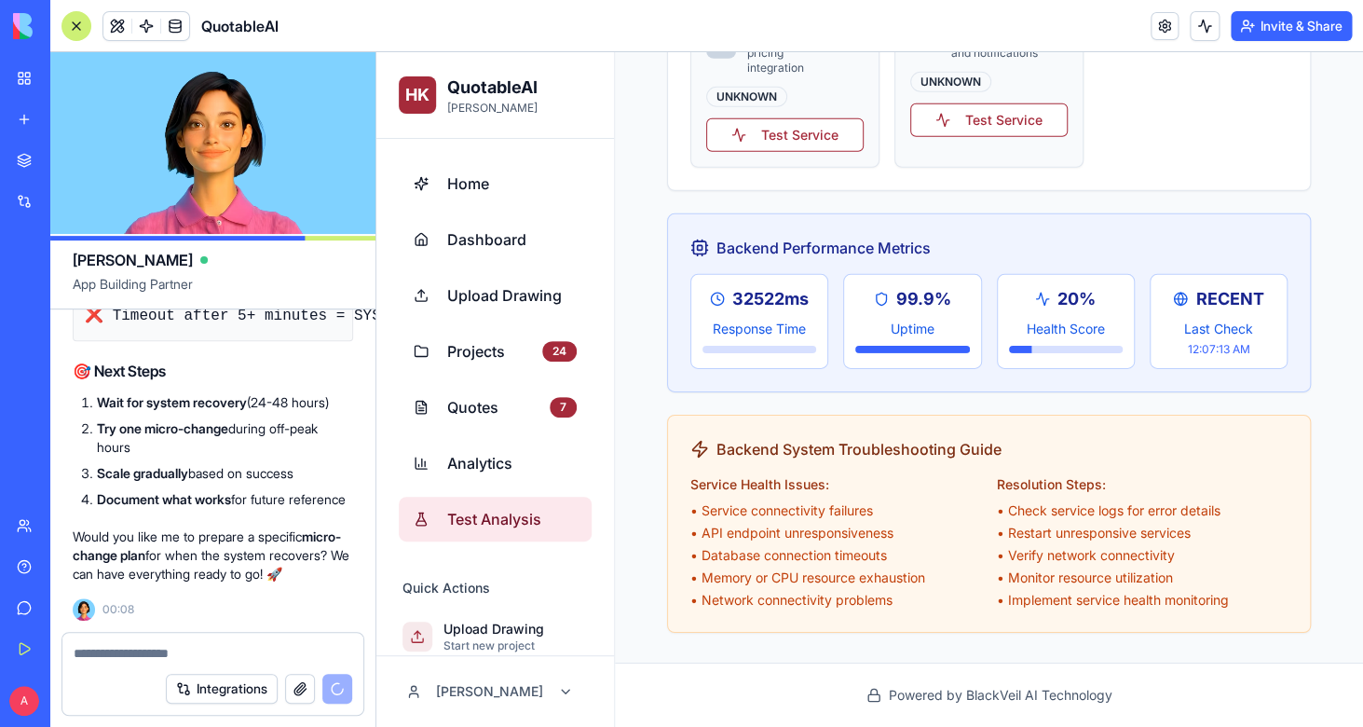
scroll to position [130261, 0]
drag, startPoint x: 263, startPoint y: 494, endPoint x: 54, endPoint y: 388, distance: 234.2
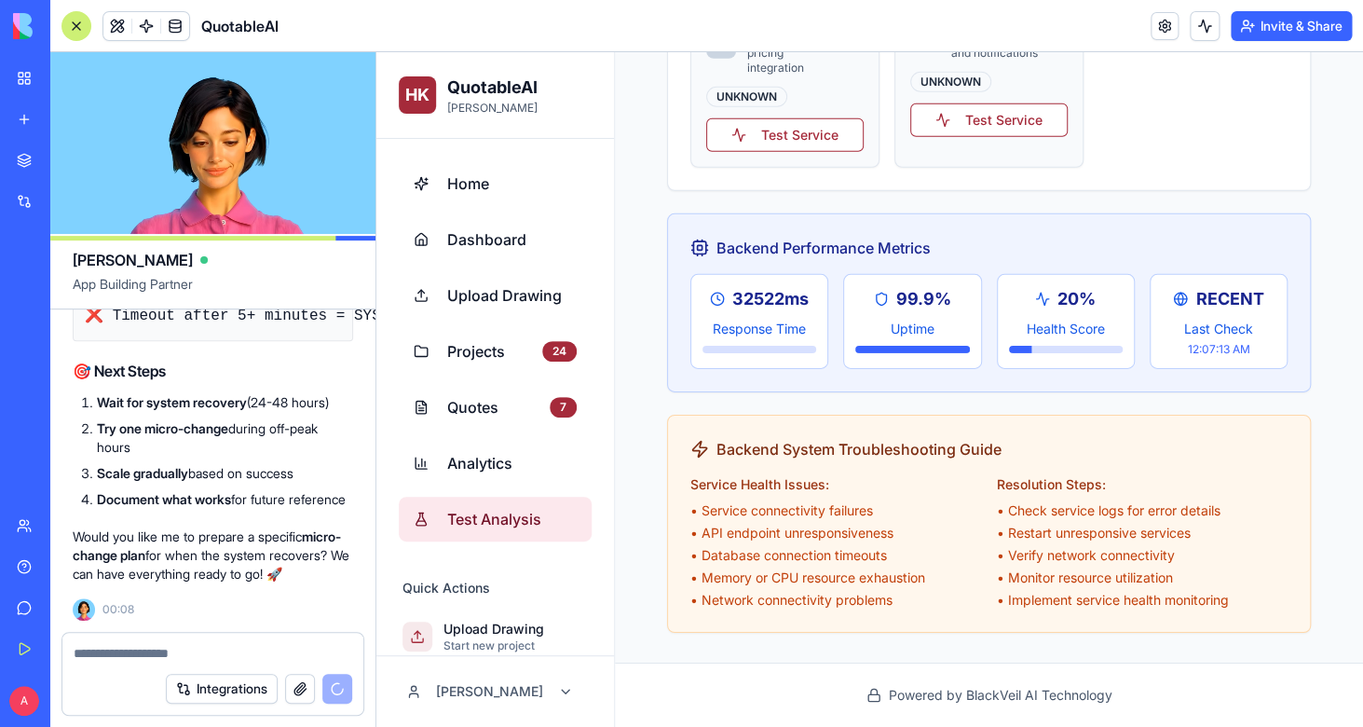
copy div "Option A: Create QuotableAI v2 Start fresh with lessons learned Implement impro…"
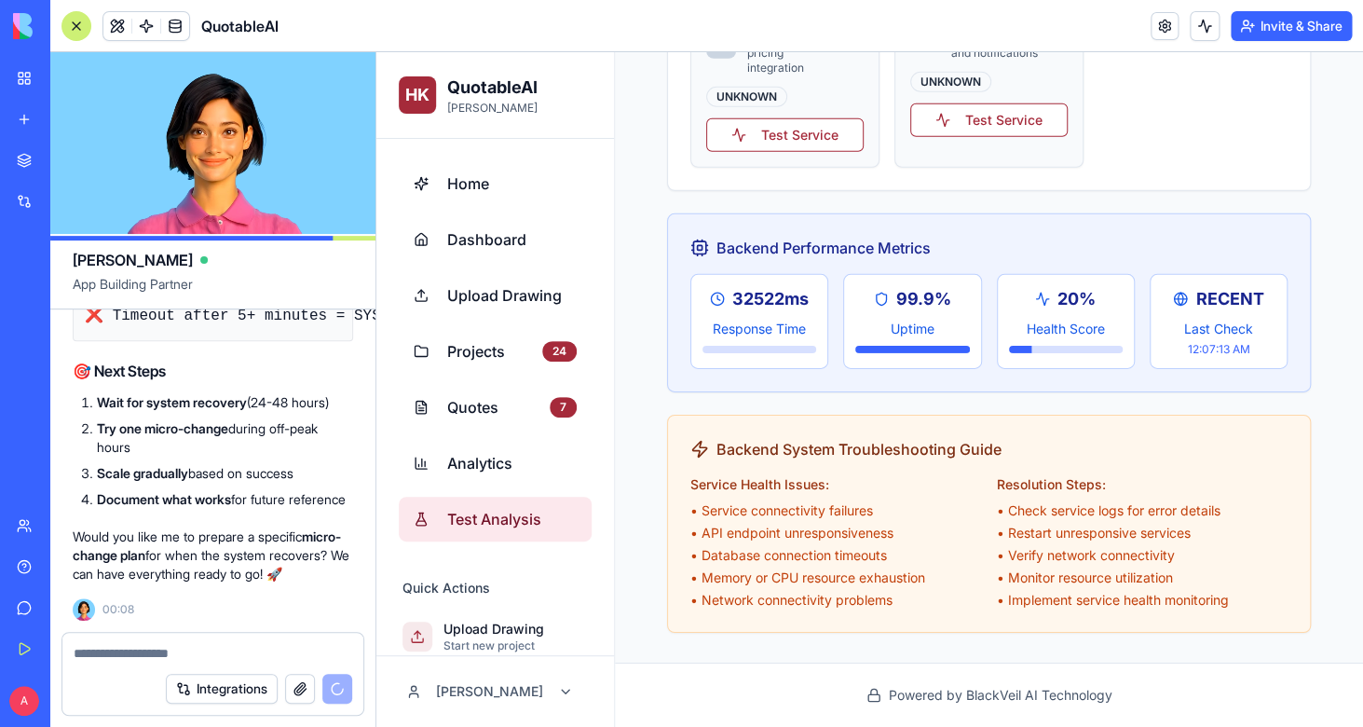
click at [290, 642] on div at bounding box center [212, 648] width 301 height 30
click at [231, 643] on div at bounding box center [212, 648] width 301 height 30
click at [262, 648] on textarea at bounding box center [213, 653] width 279 height 19
drag, startPoint x: 266, startPoint y: 484, endPoint x: 69, endPoint y: 391, distance: 218.4
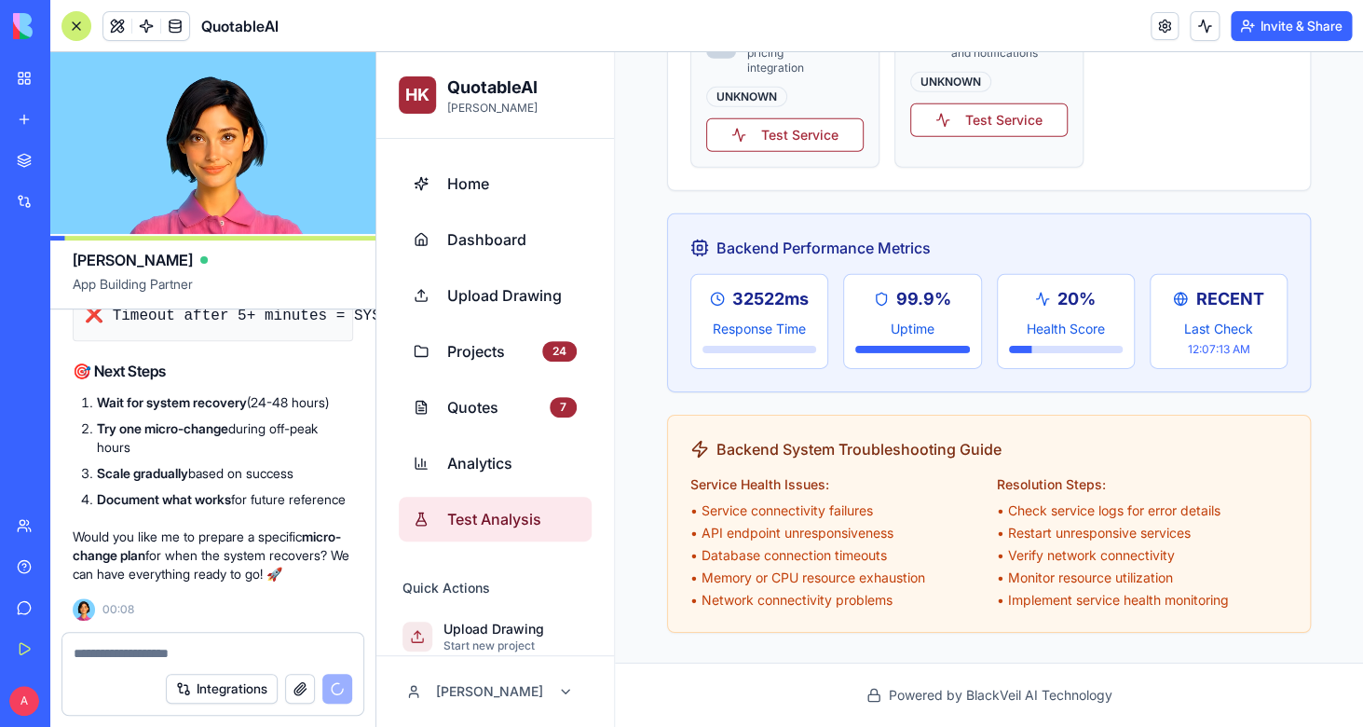
copy div "Option A: Create QuotableAI v2 Start fresh with lessons learned Implement impro…"
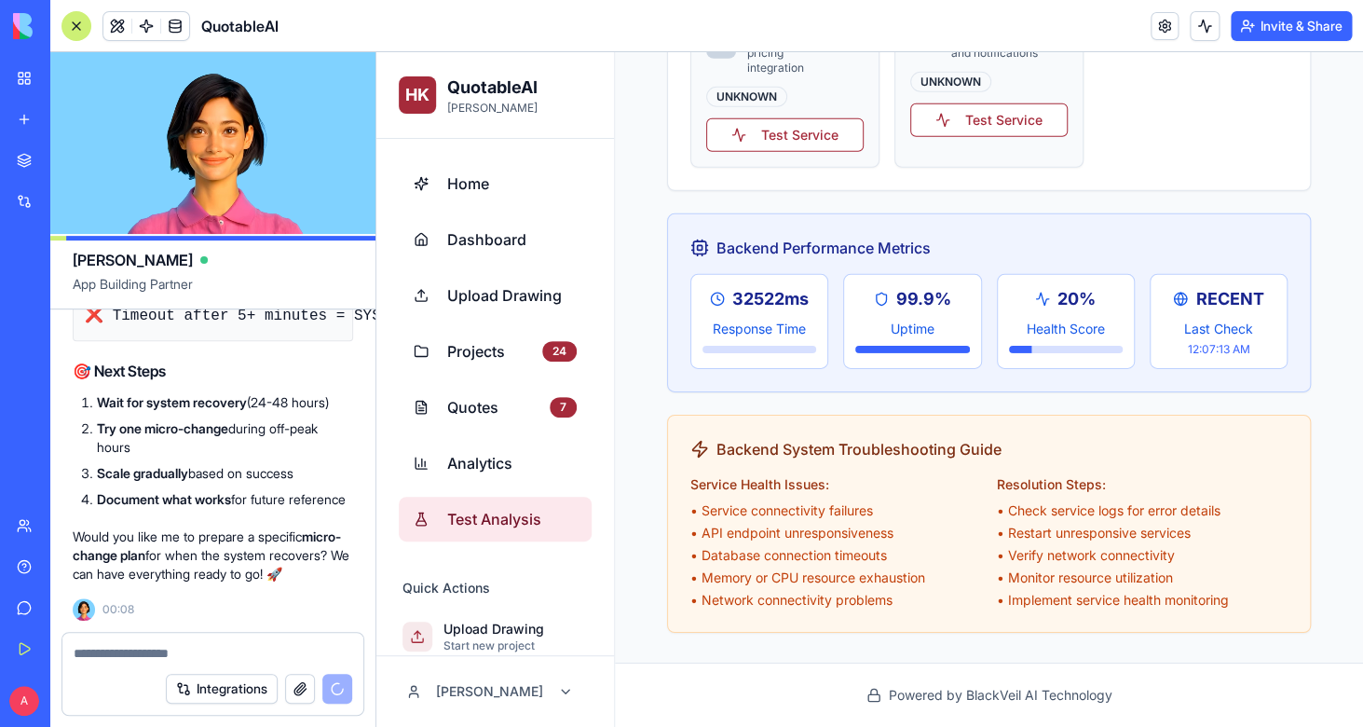
click at [280, 490] on li "Document what works for future reference" at bounding box center [225, 499] width 256 height 19
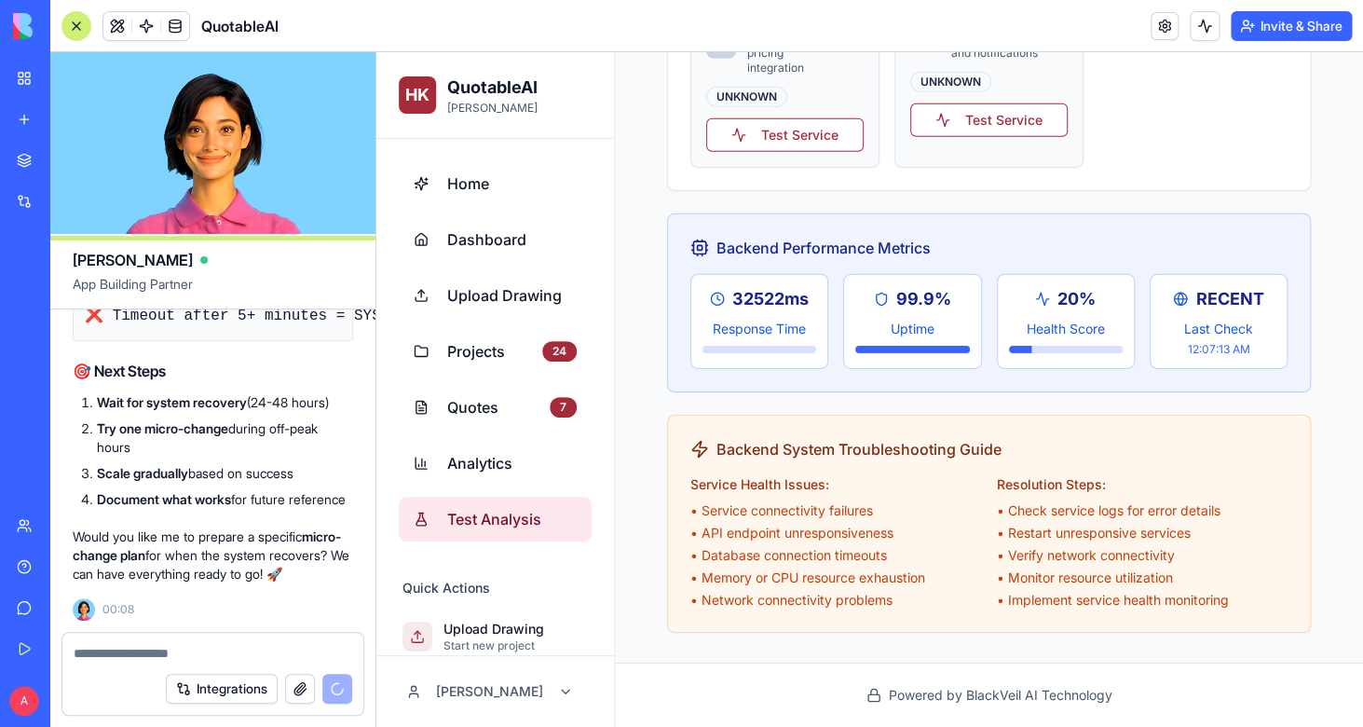
click at [231, 633] on div at bounding box center [212, 648] width 301 height 30
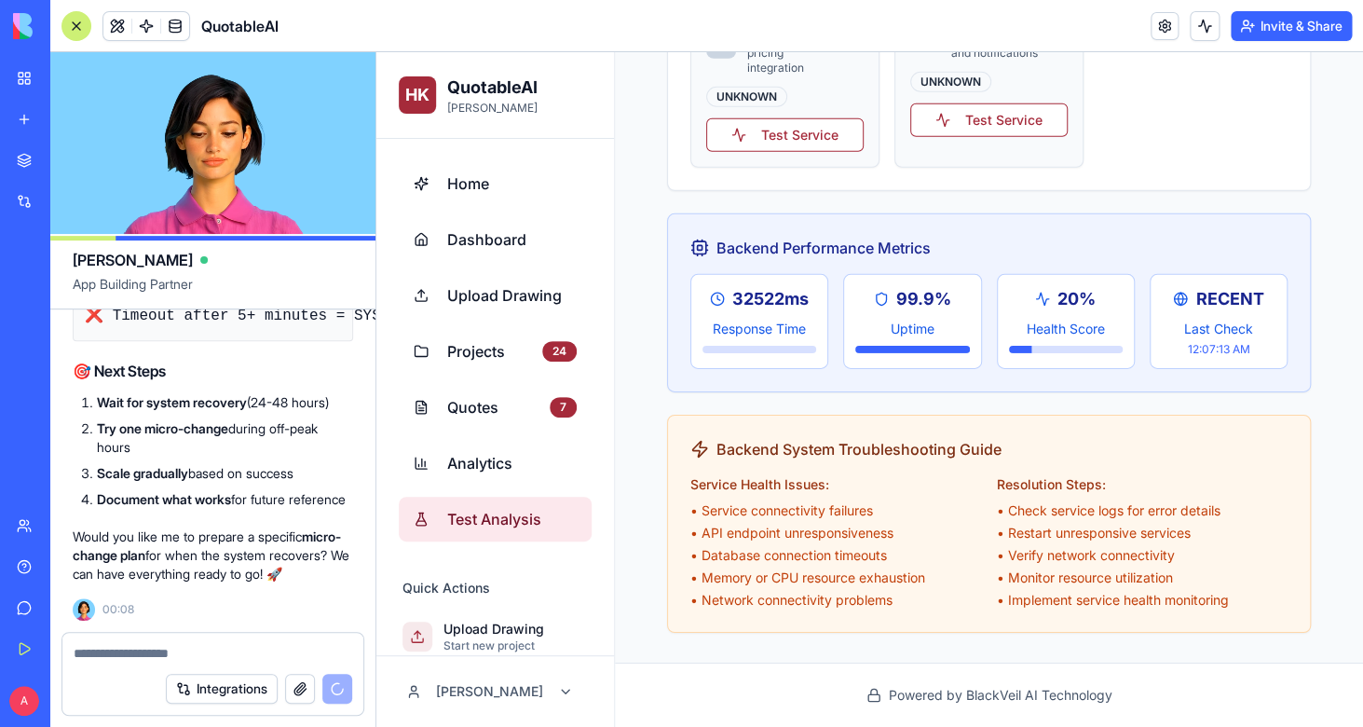
click at [220, 661] on textarea at bounding box center [213, 653] width 279 height 19
paste textarea "**********"
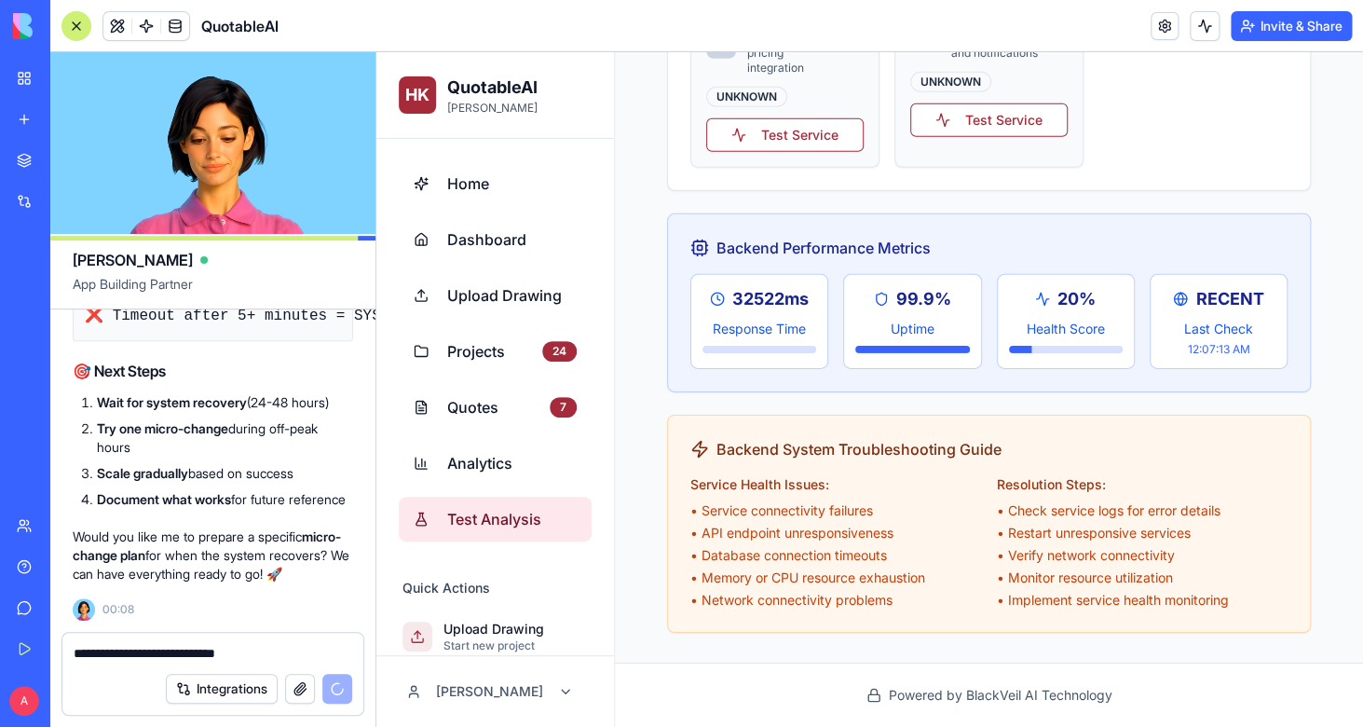
scroll to position [19, 0]
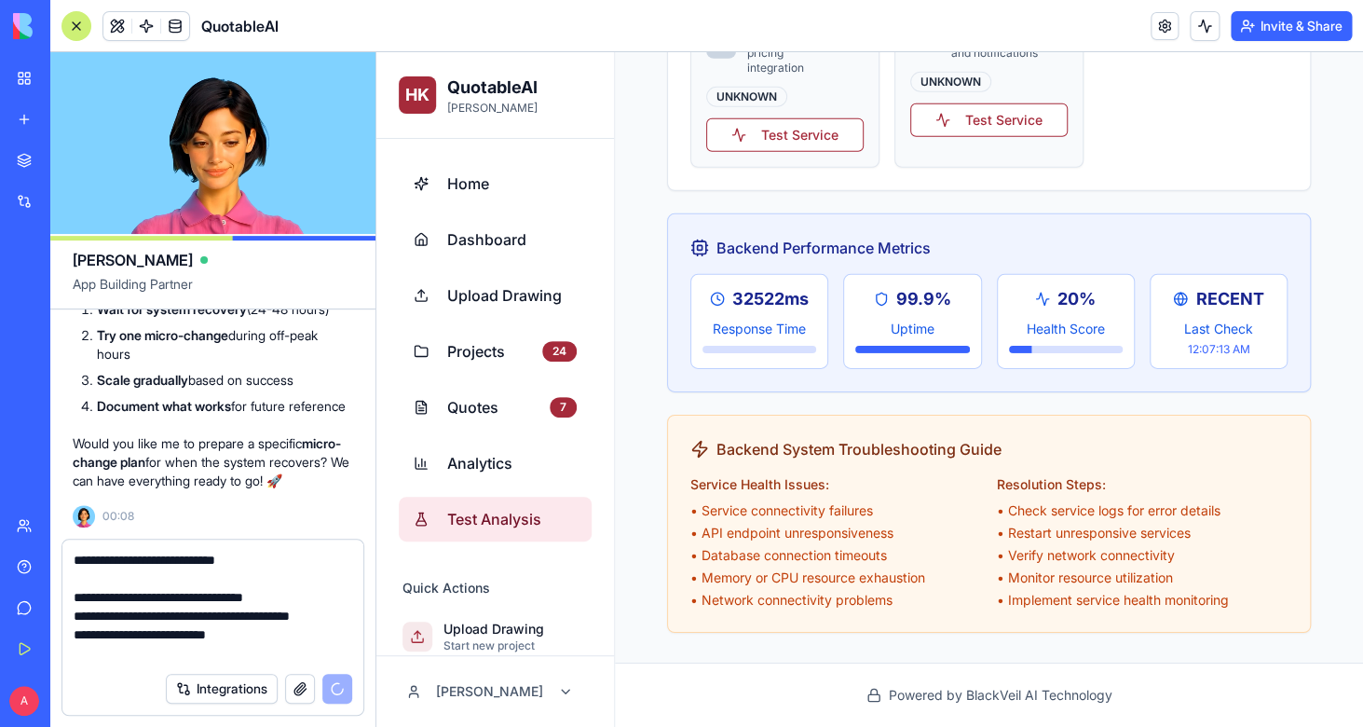
type textarea "**********"
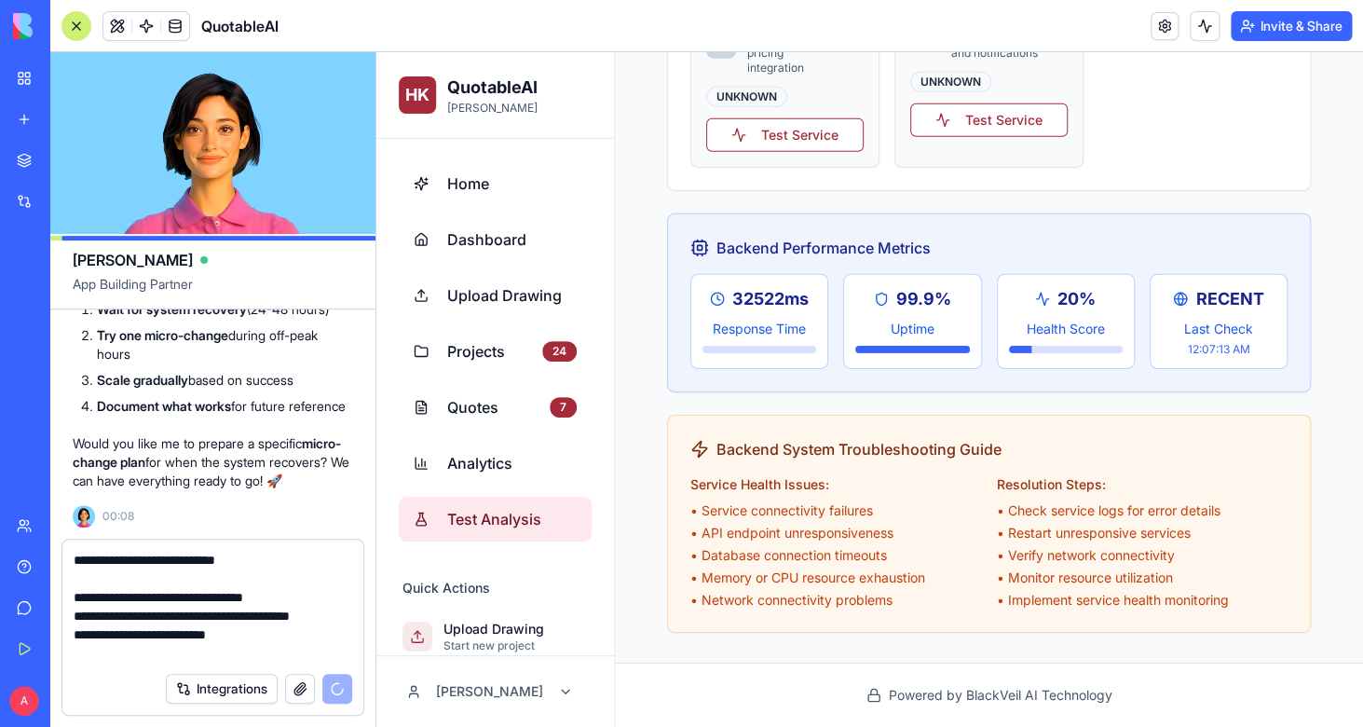
click at [344, 685] on div "Integrations" at bounding box center [259, 689] width 186 height 30
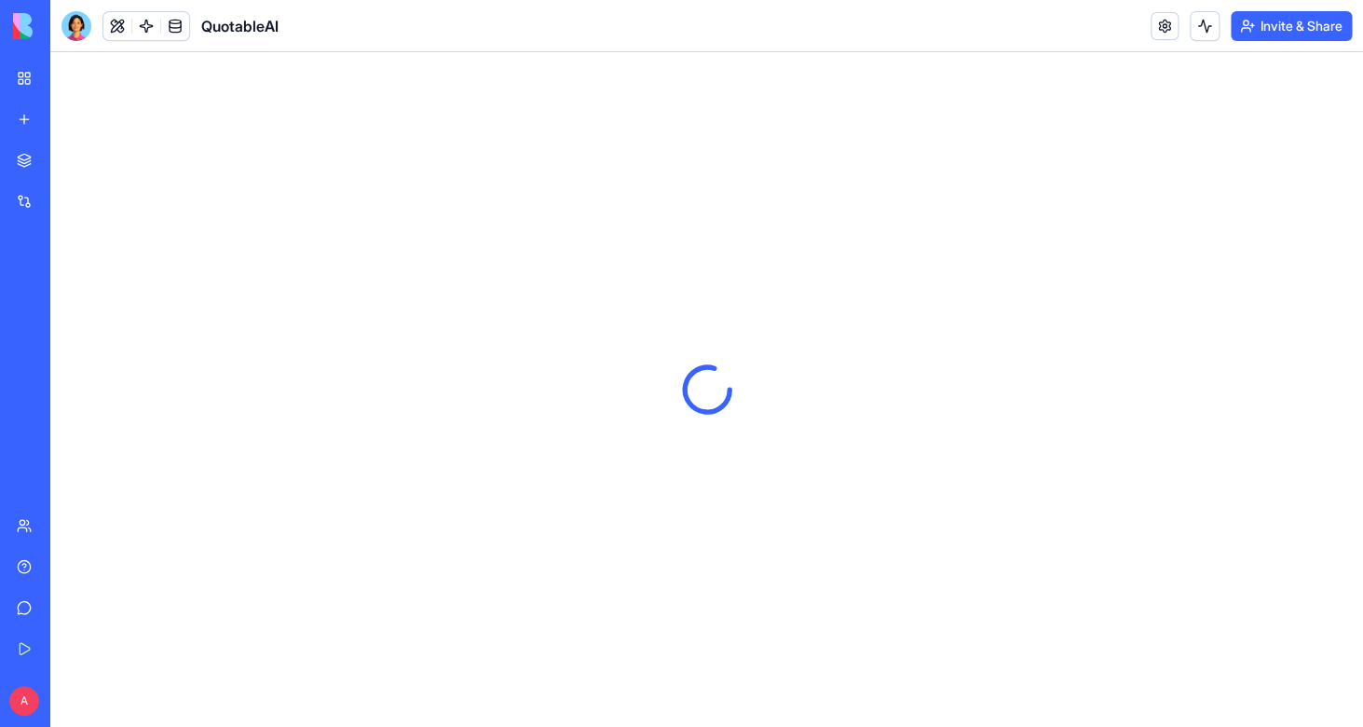
click at [76, 702] on button at bounding box center [73, 701] width 30 height 30
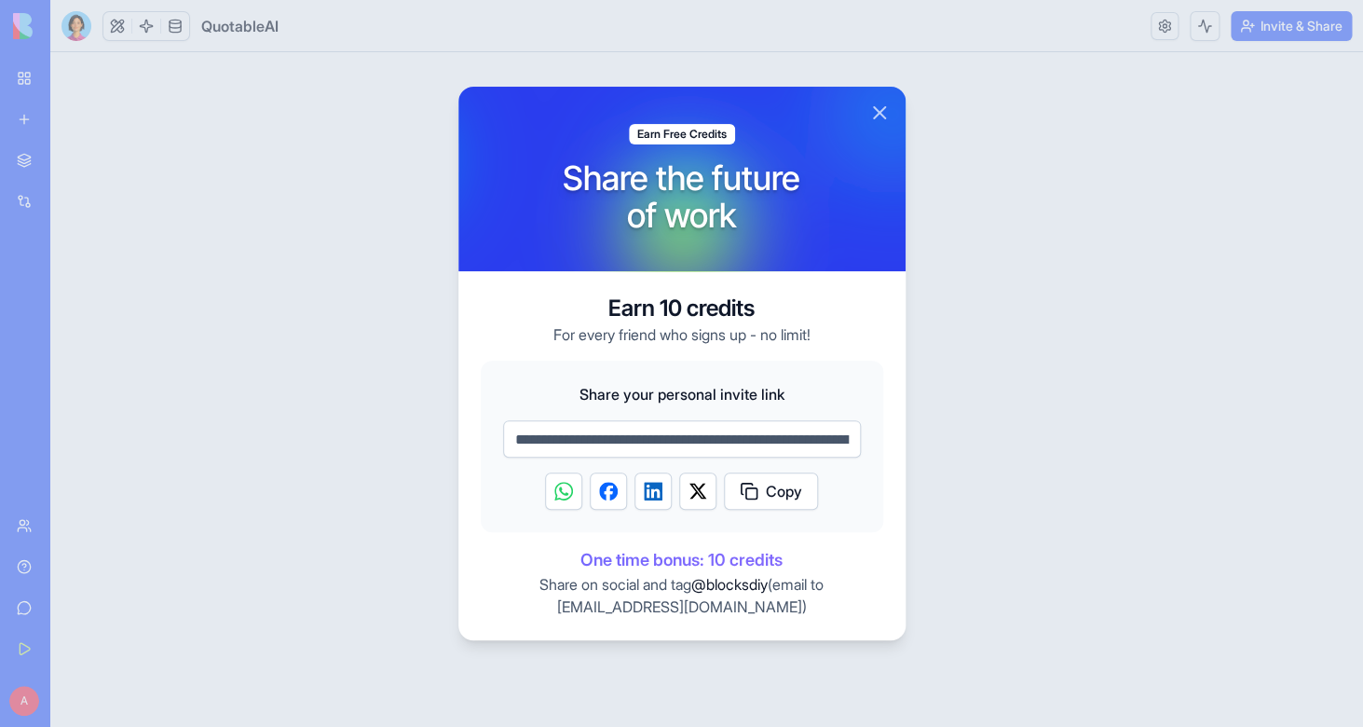
click at [873, 112] on button "Close" at bounding box center [879, 113] width 22 height 22
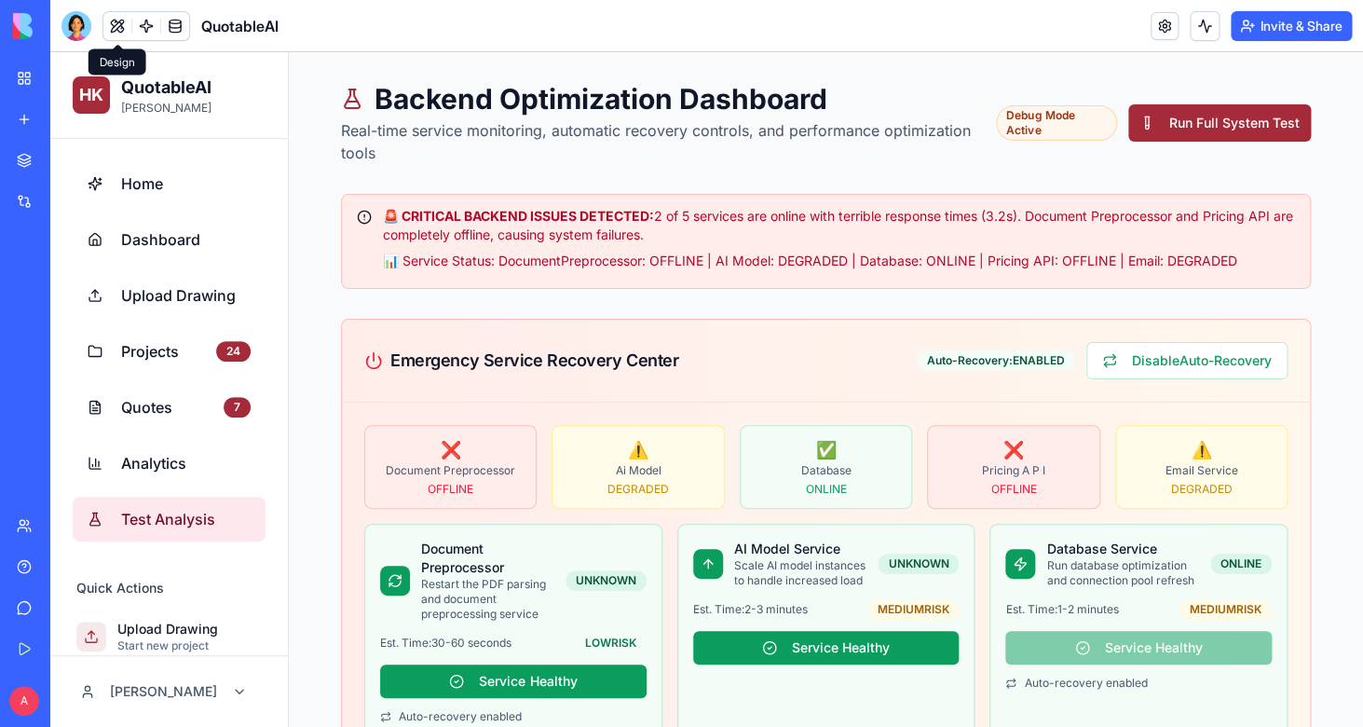
click at [97, 32] on div "QuotableAI" at bounding box center [169, 26] width 217 height 30
click at [78, 32] on div at bounding box center [76, 26] width 30 height 30
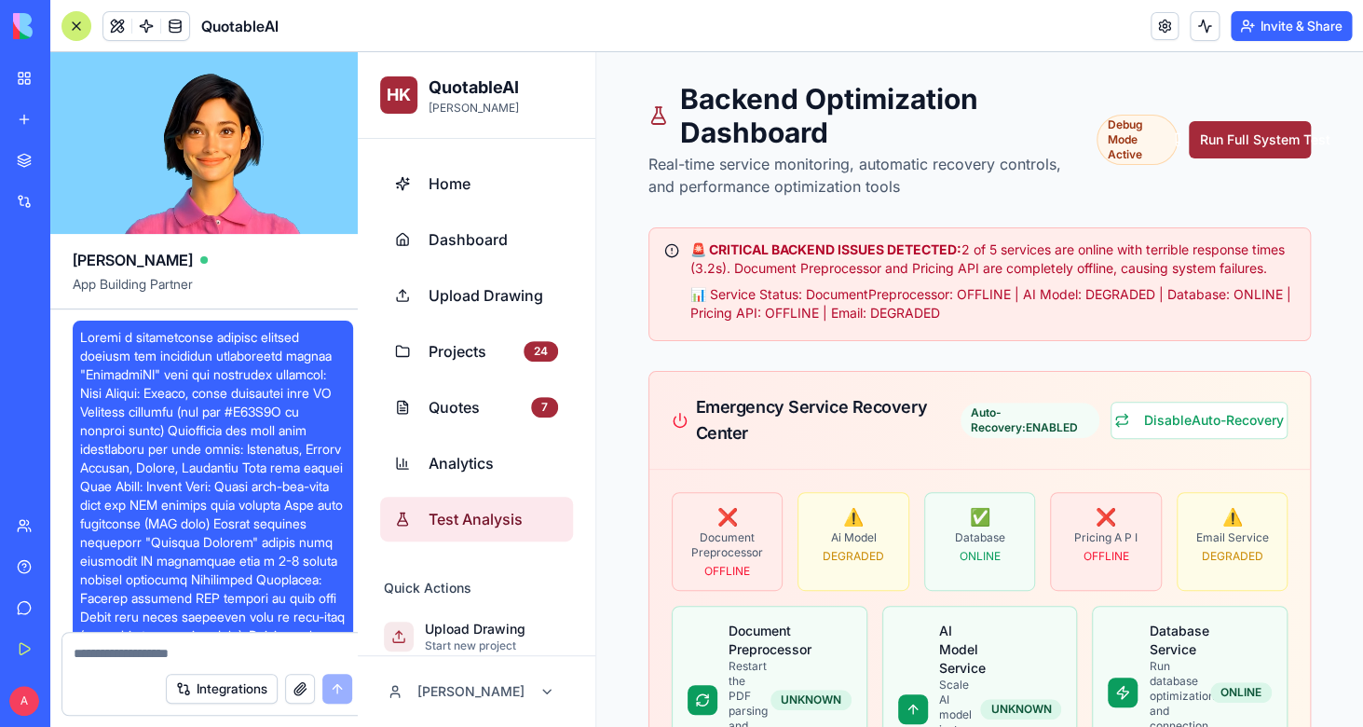
scroll to position [130765, 0]
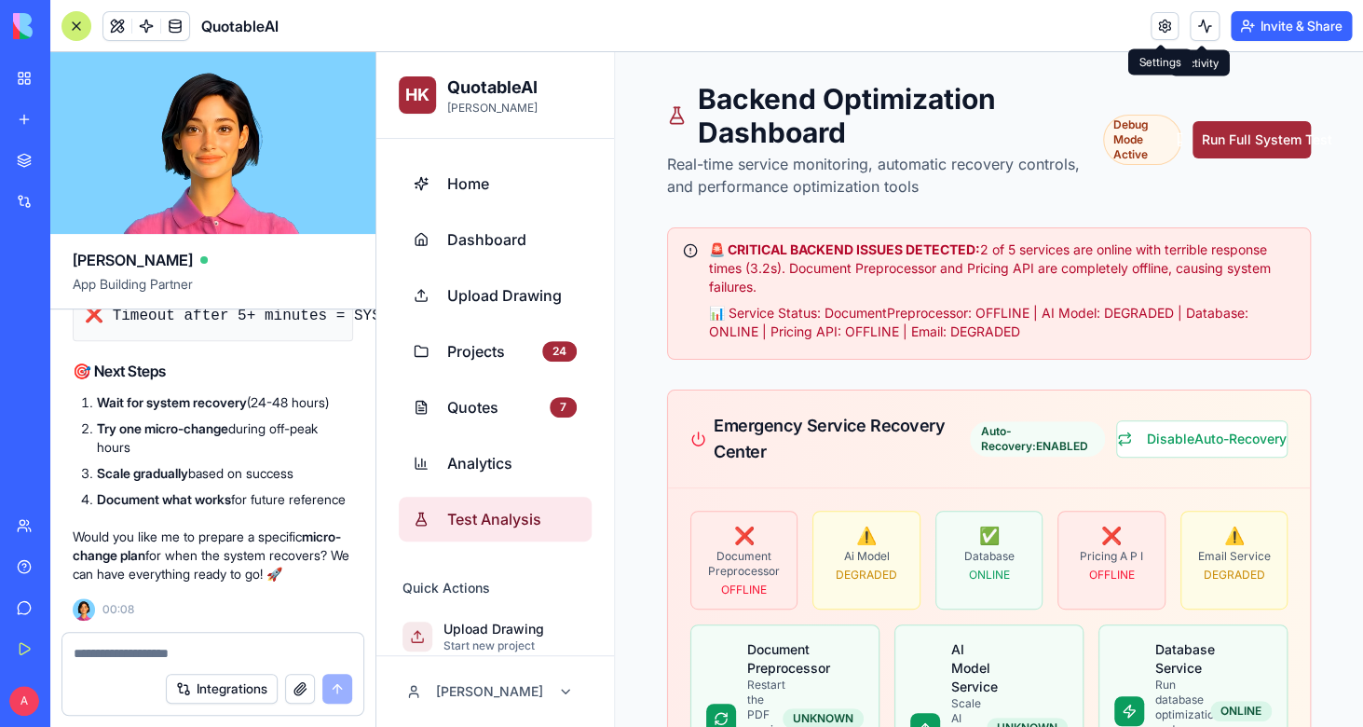
click at [1145, 32] on header "QuotableAI Invite & Share" at bounding box center [706, 26] width 1313 height 52
click at [1166, 28] on link at bounding box center [1165, 26] width 28 height 28
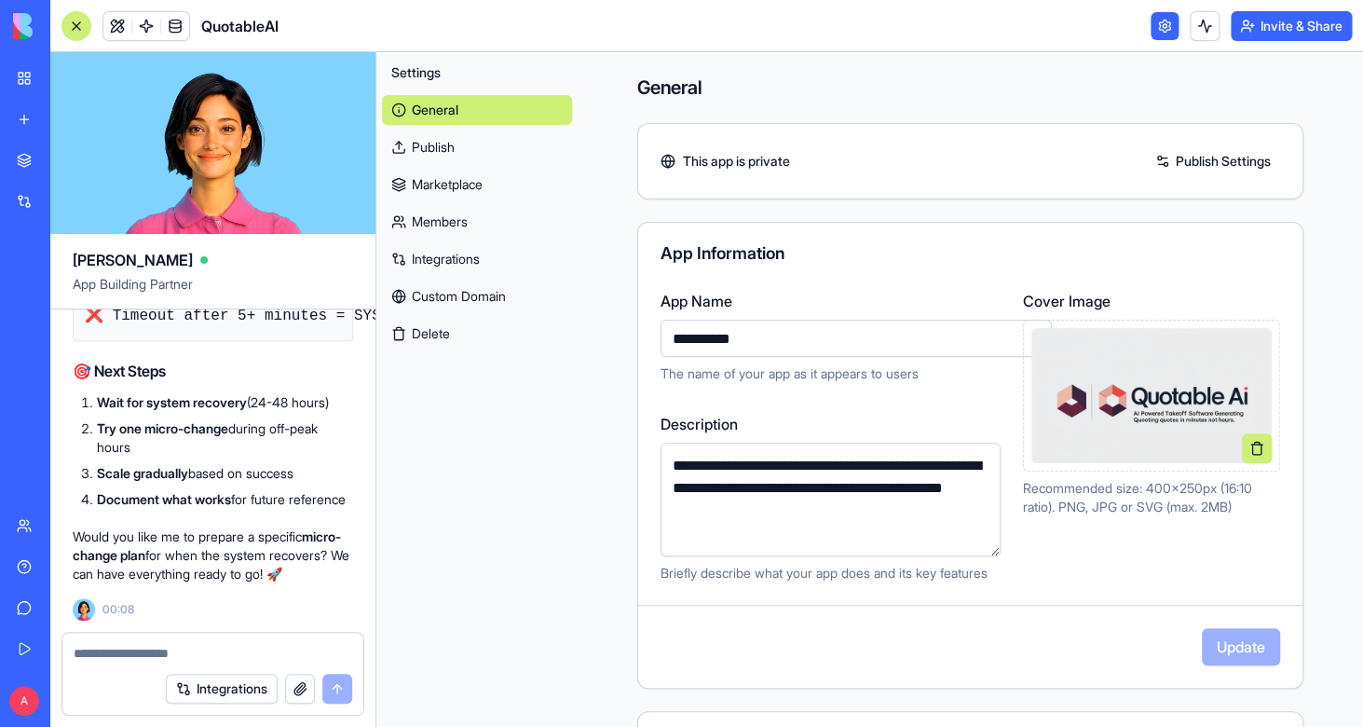
scroll to position [130163, 0]
drag, startPoint x: 255, startPoint y: 529, endPoint x: 76, endPoint y: 433, distance: 203.0
copy div "Option A: Create QuotableAI v2 Start fresh with lessons learned Implement impro…"
click at [154, 641] on div at bounding box center [212, 648] width 301 height 30
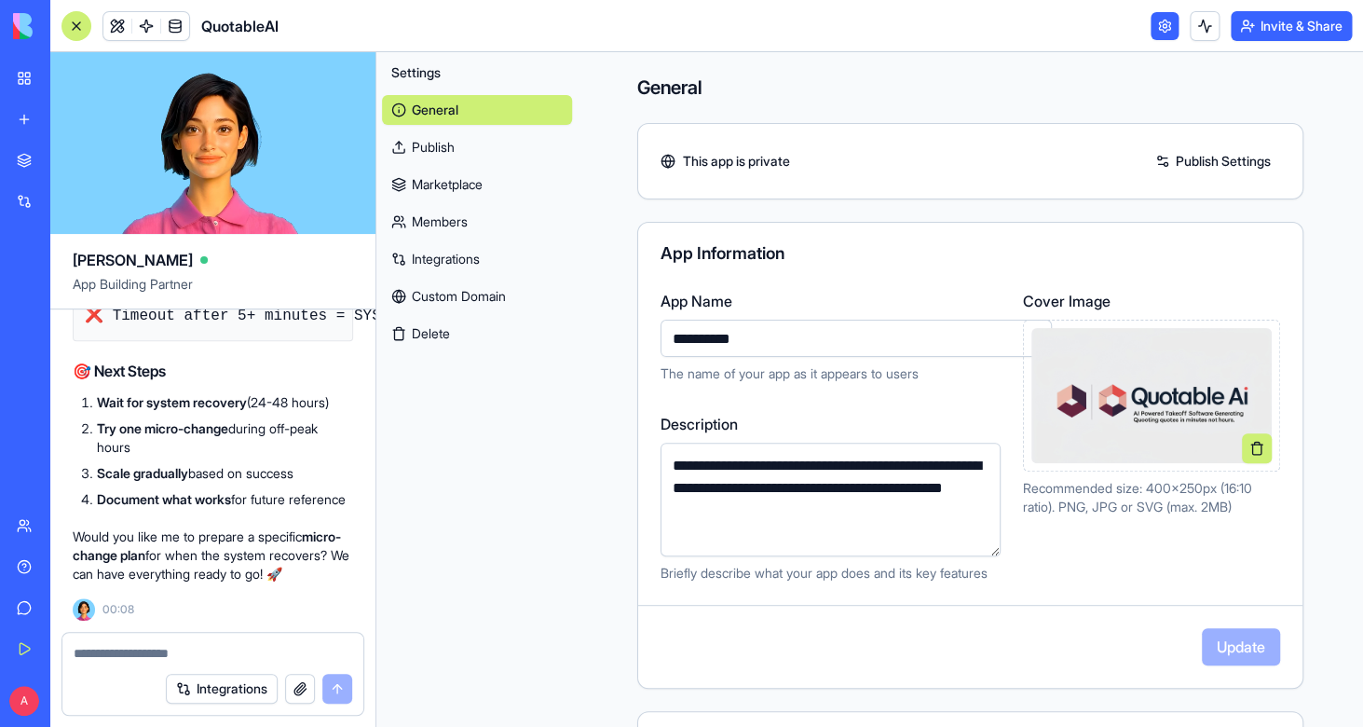
click at [127, 663] on div "Integrations" at bounding box center [212, 688] width 301 height 52
click at [132, 661] on textarea at bounding box center [213, 653] width 279 height 19
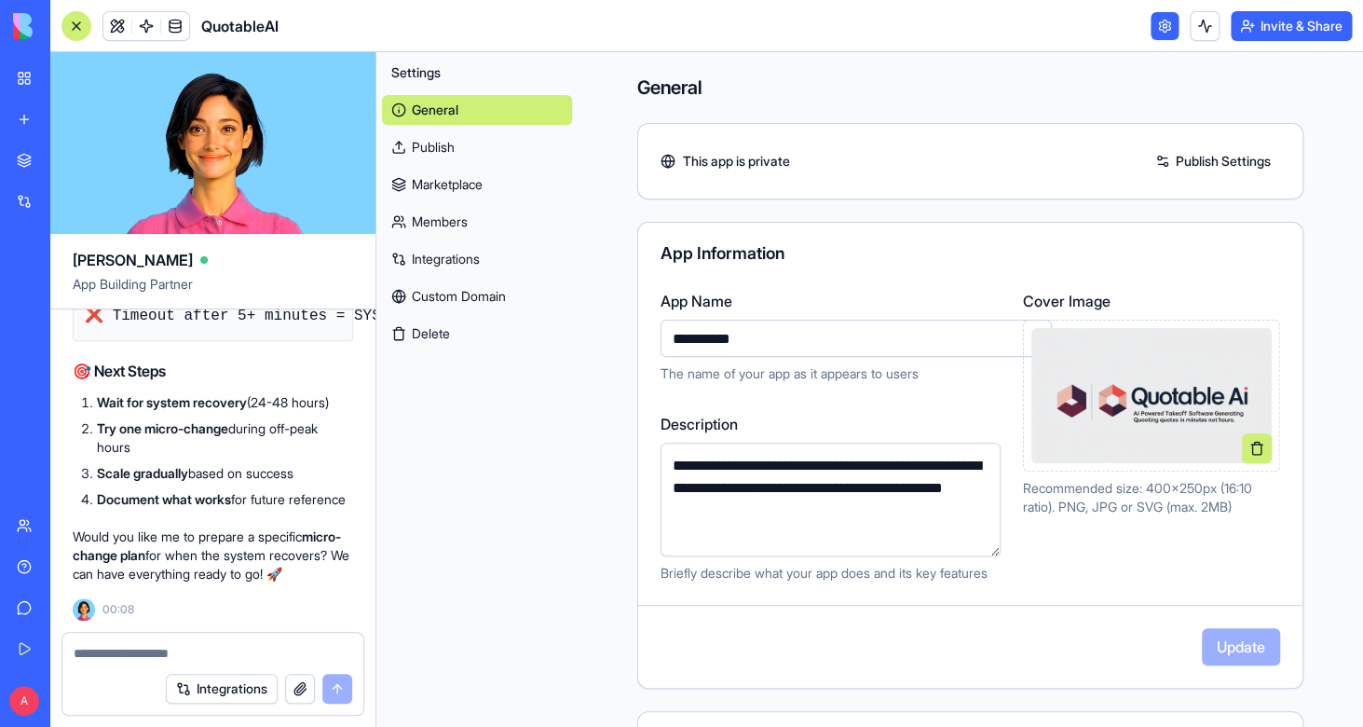
paste textarea "**********"
type textarea "**********"
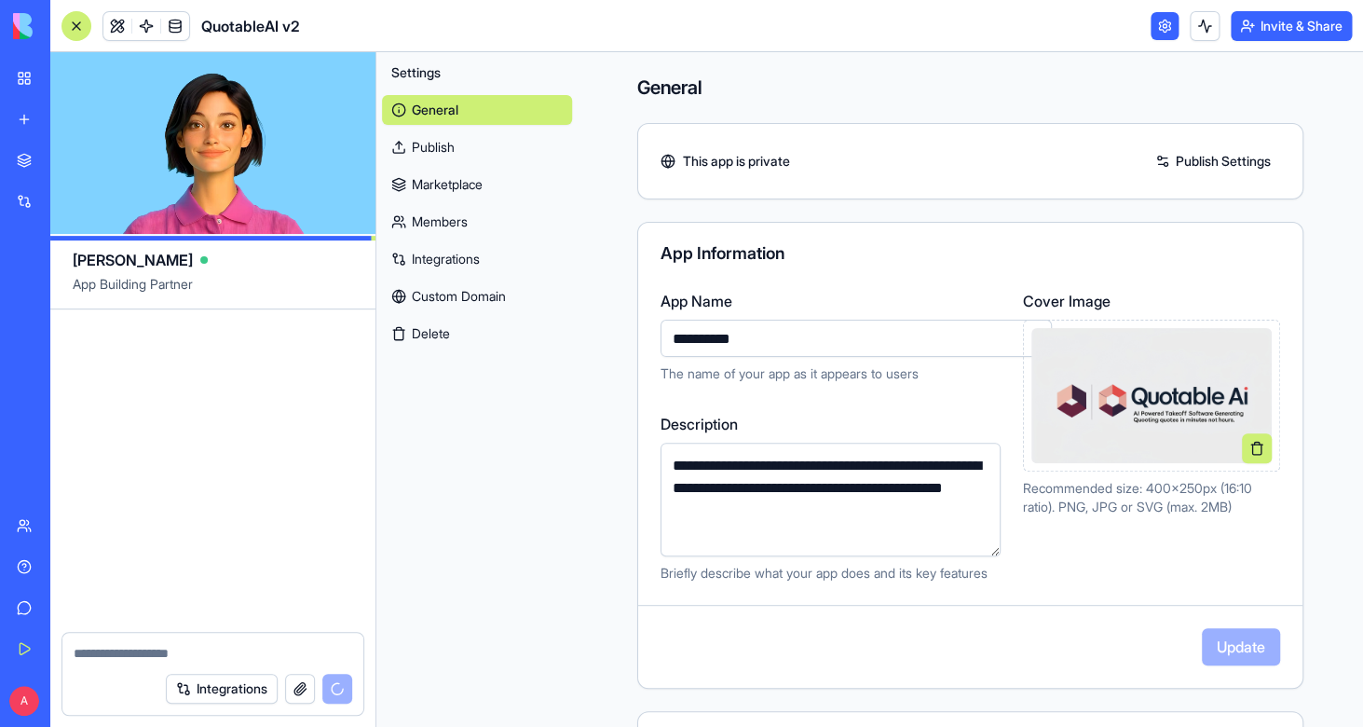
scroll to position [134373, 0]
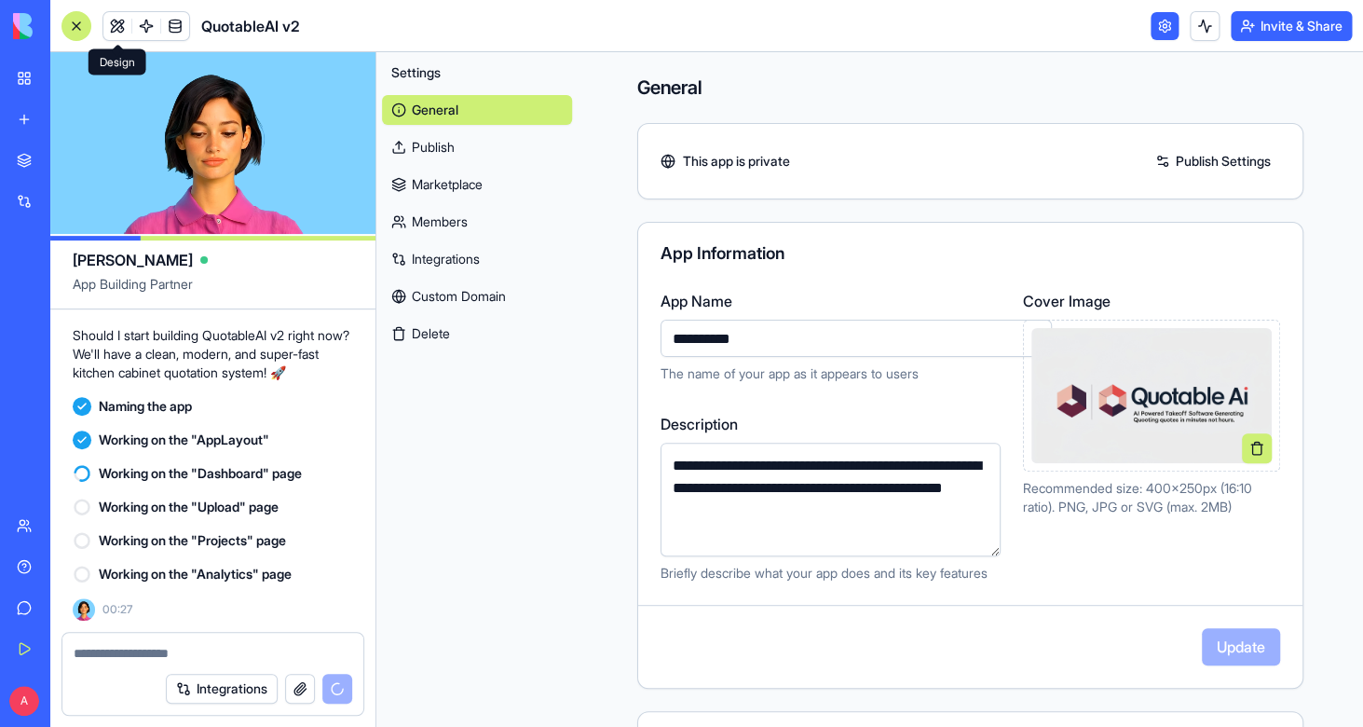
click at [116, 32] on link at bounding box center [117, 26] width 28 height 28
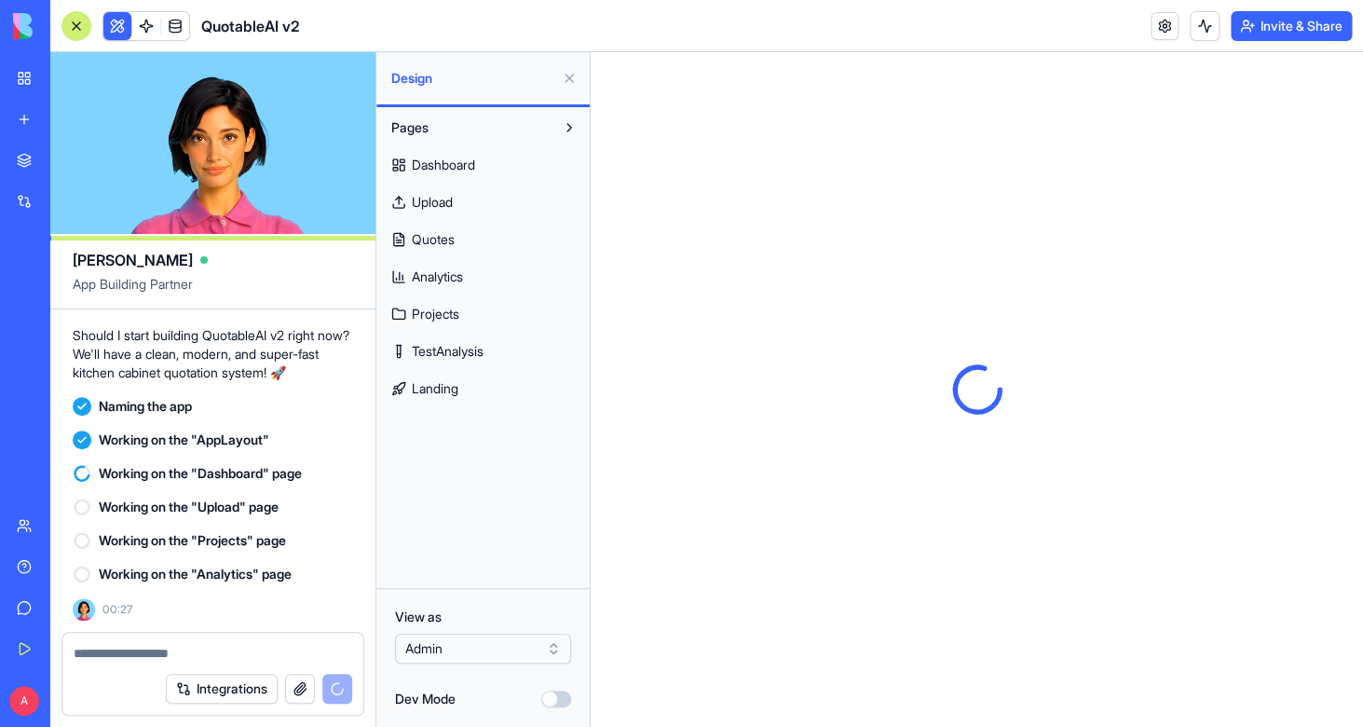
click at [488, 178] on link "Dashboard" at bounding box center [483, 165] width 202 height 30
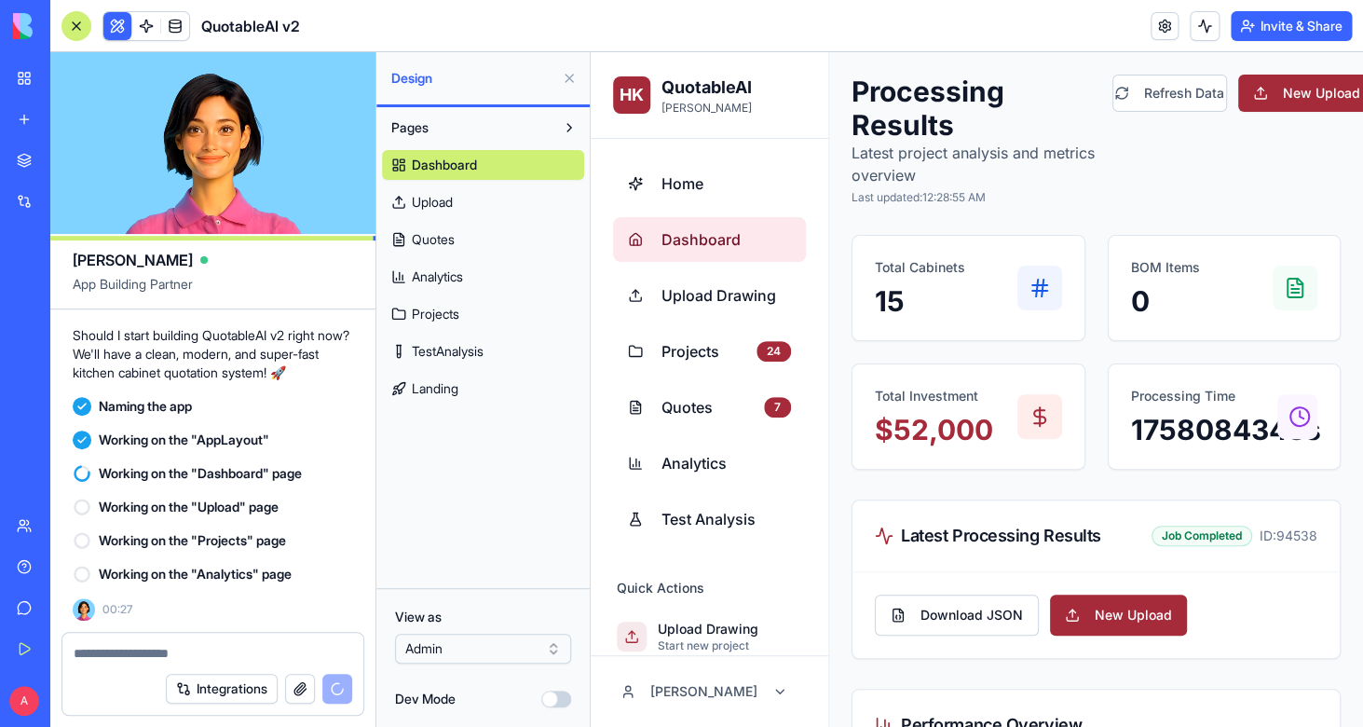
click at [436, 217] on div "Dashboard Upload Quotes Analytics Projects TestAnalysis Landing" at bounding box center [483, 273] width 202 height 261
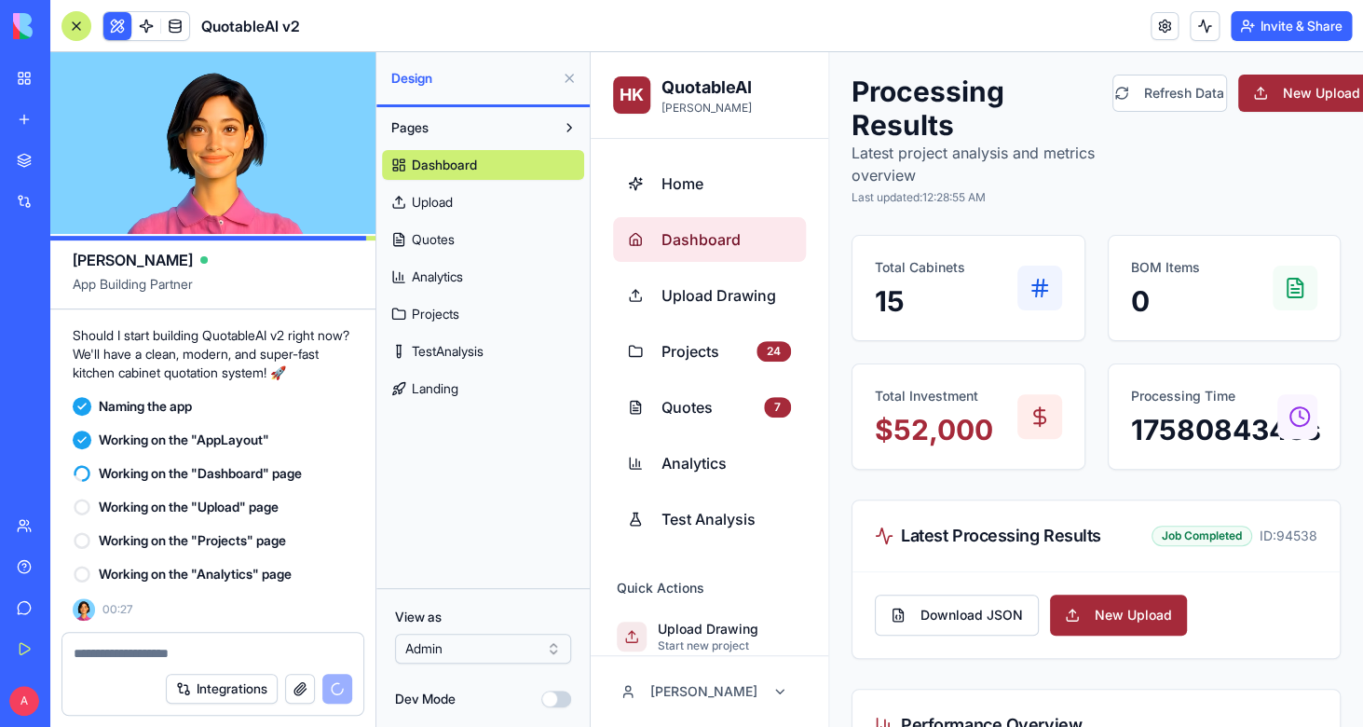
click at [439, 209] on span "Upload" at bounding box center [432, 202] width 41 height 19
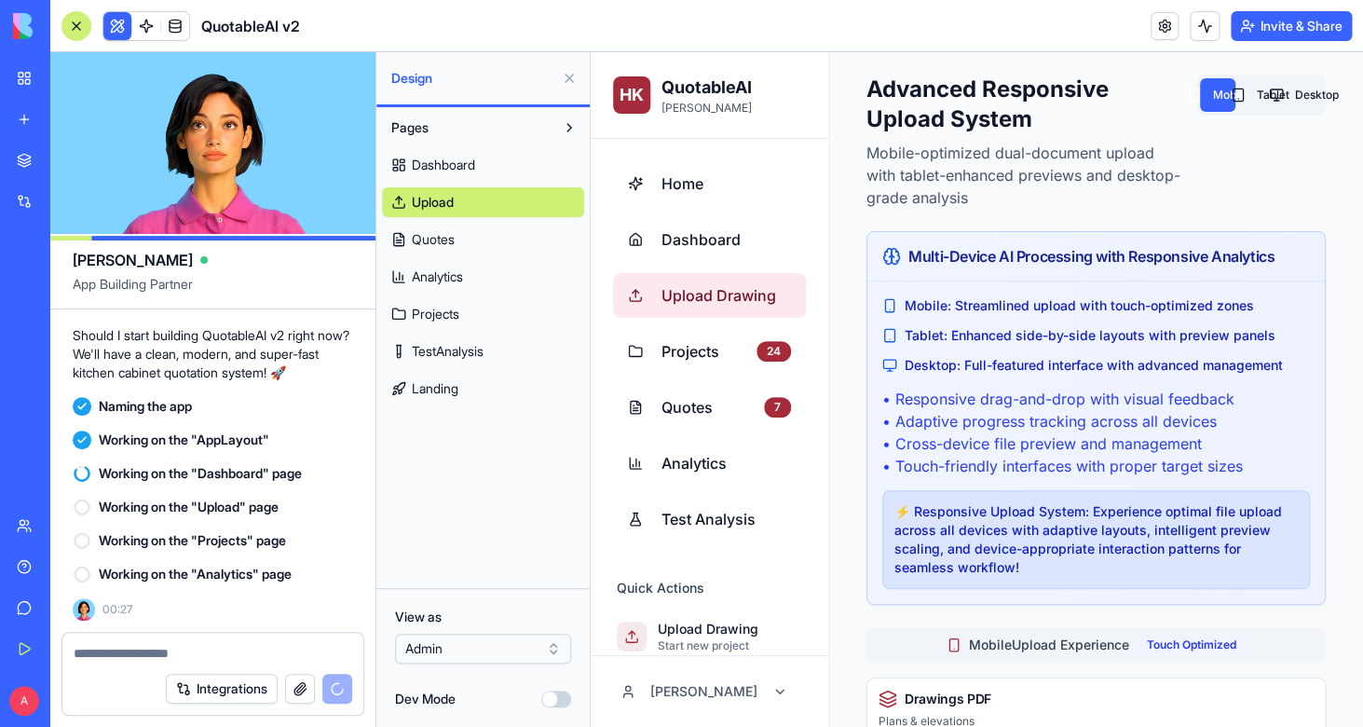
click at [442, 236] on span "Quotes" at bounding box center [433, 239] width 43 height 19
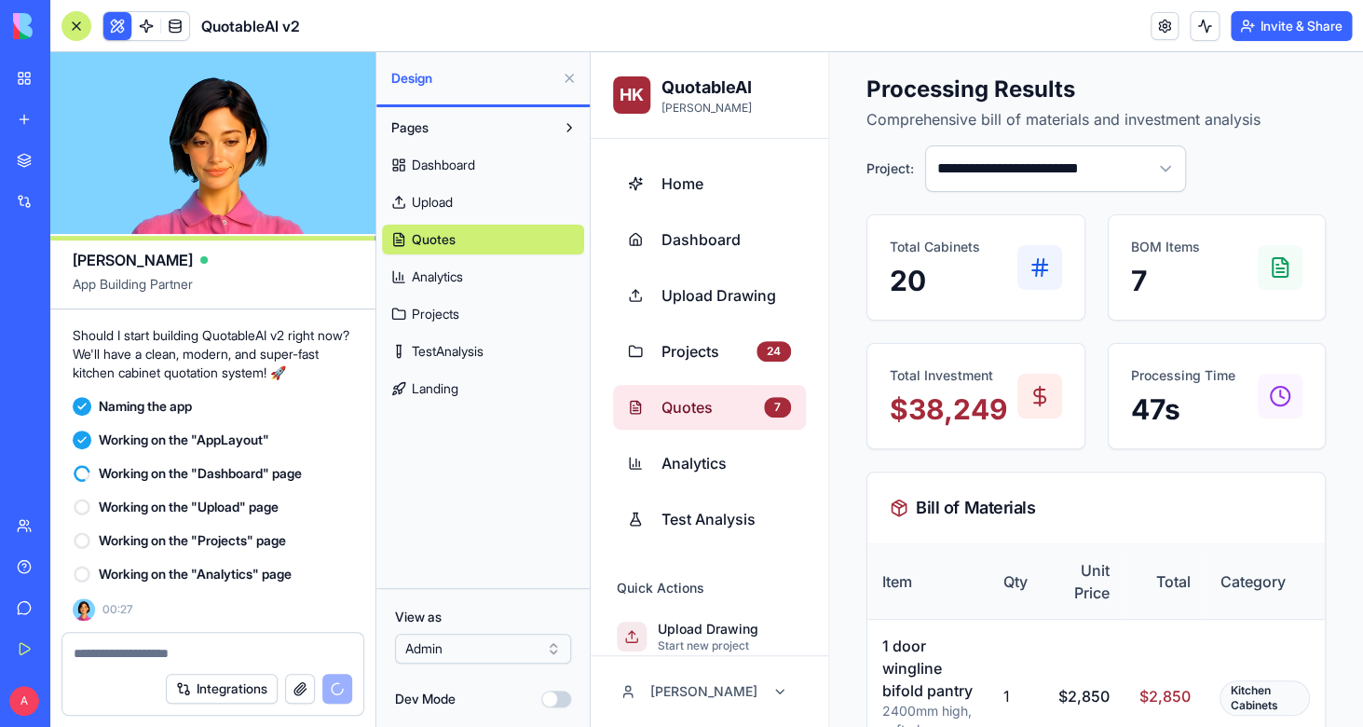
click at [446, 277] on span "Analytics" at bounding box center [437, 276] width 51 height 19
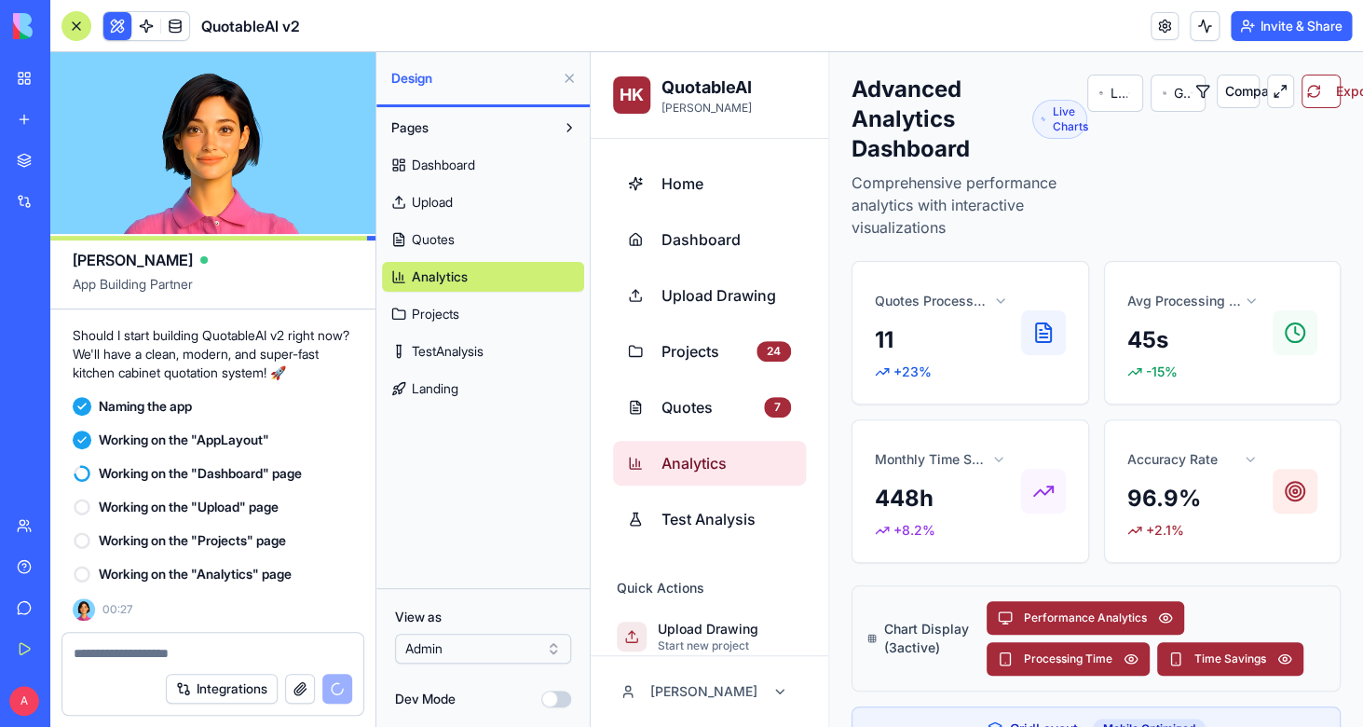
click at [448, 311] on span "Projects" at bounding box center [436, 314] width 48 height 19
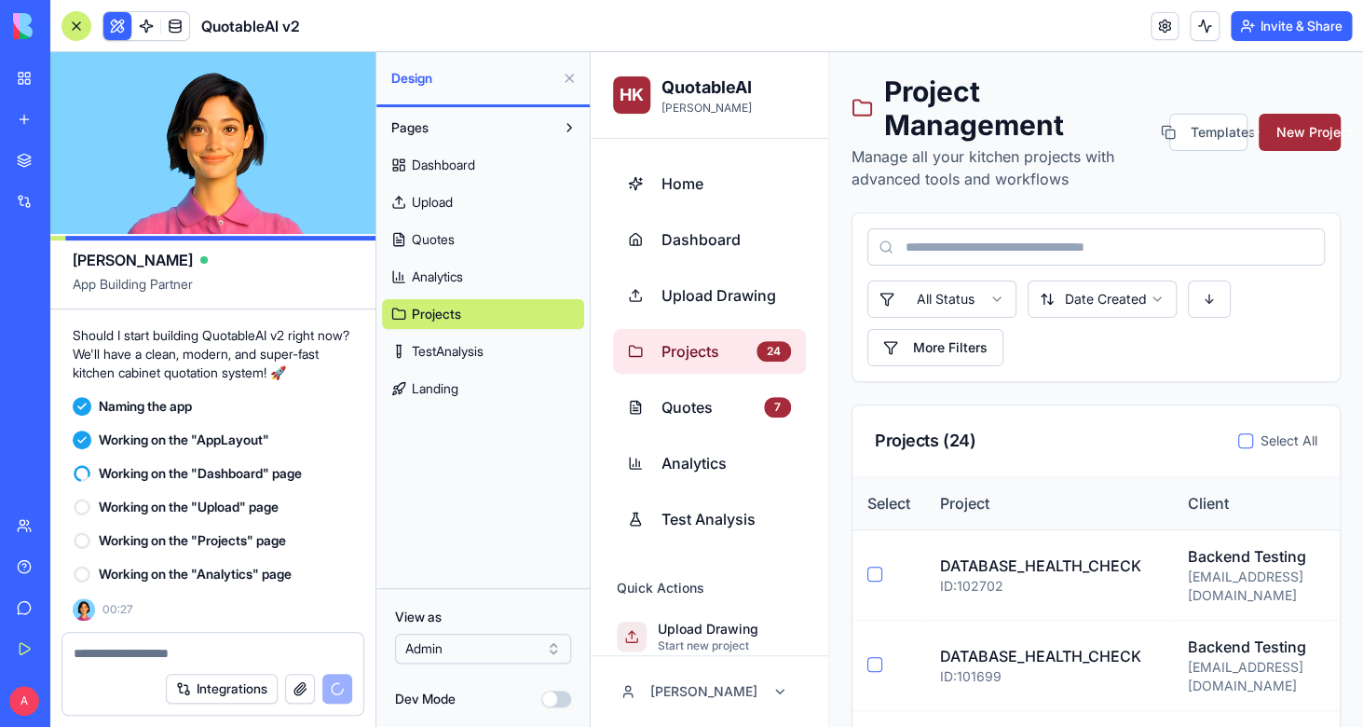
click at [457, 355] on span "TestAnalysis" at bounding box center [448, 351] width 72 height 19
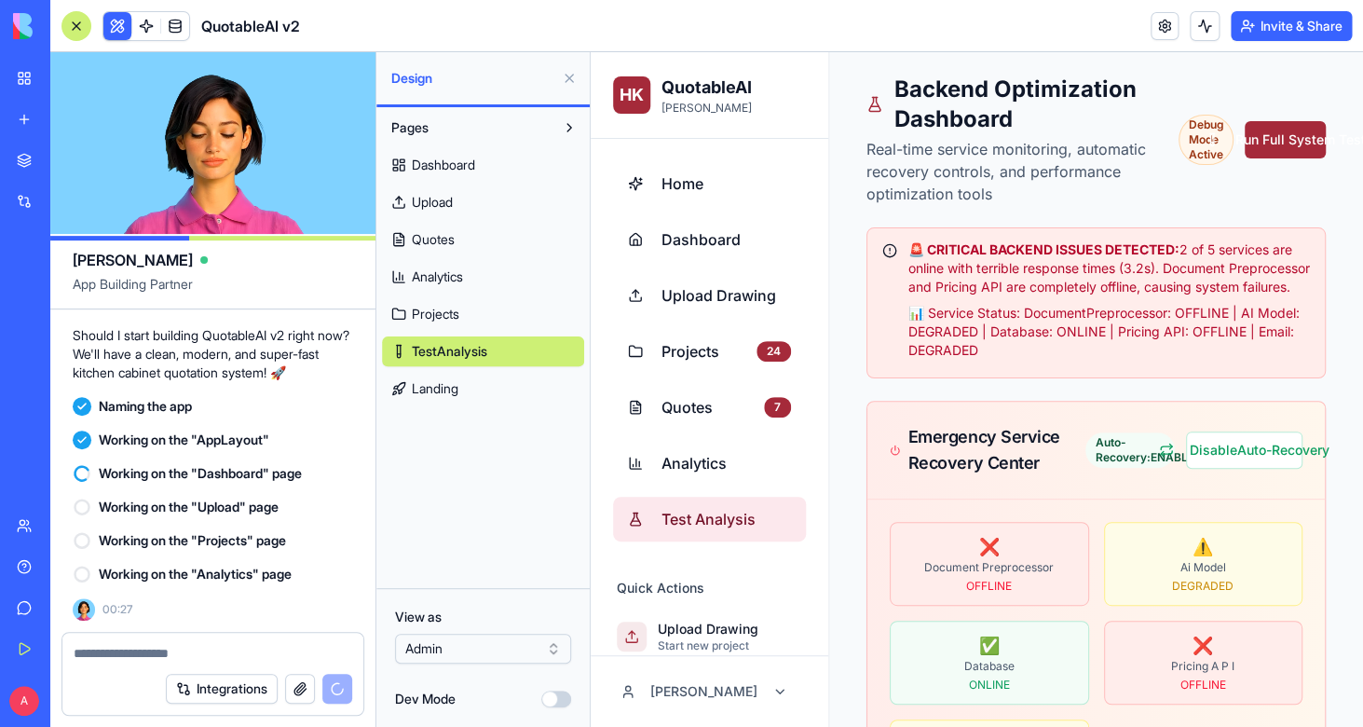
click at [458, 395] on span "Landing" at bounding box center [435, 388] width 47 height 19
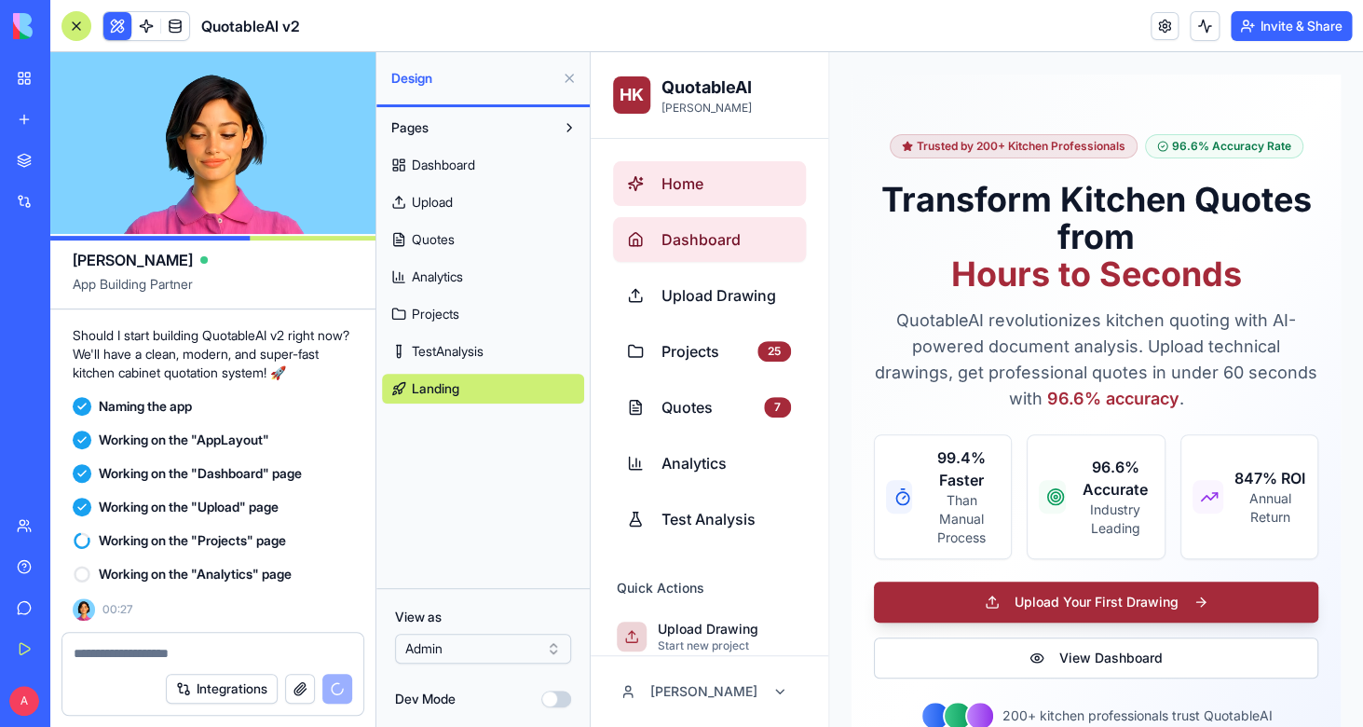
click at [706, 243] on span "Dashboard" at bounding box center [727, 239] width 130 height 22
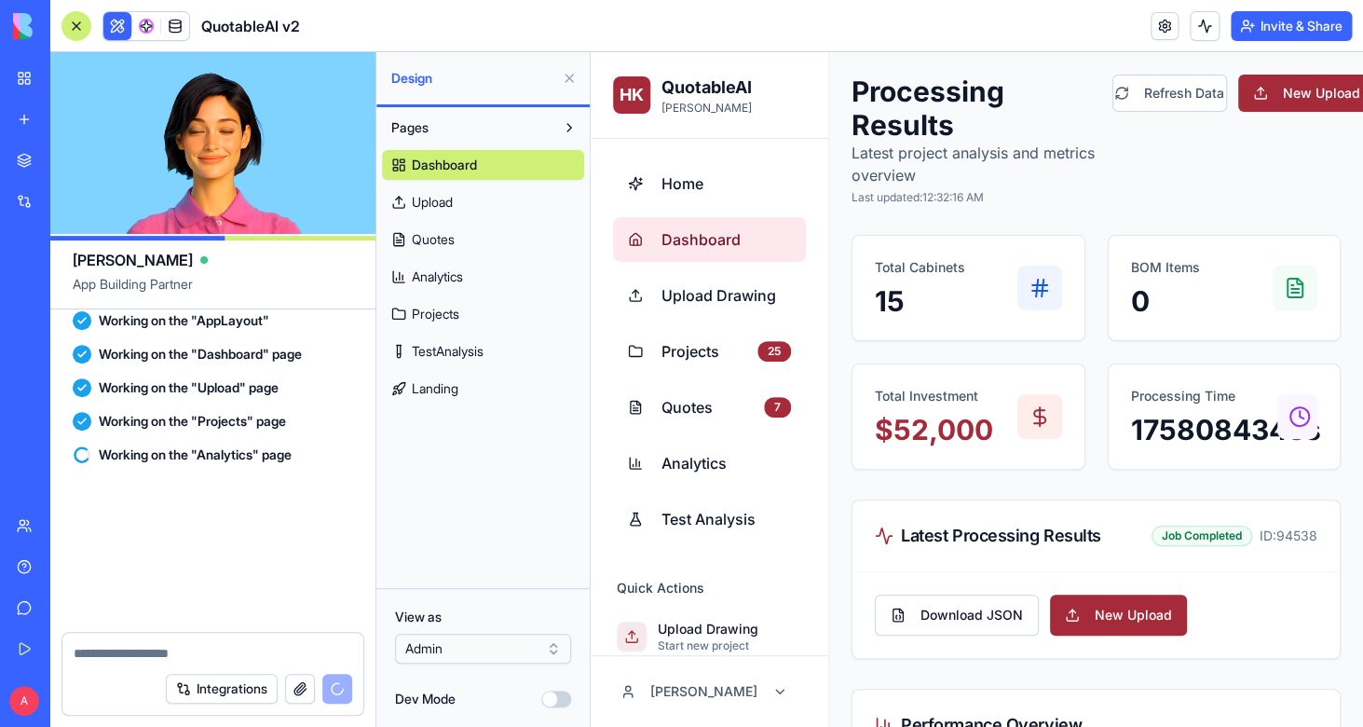
scroll to position [134492, 0]
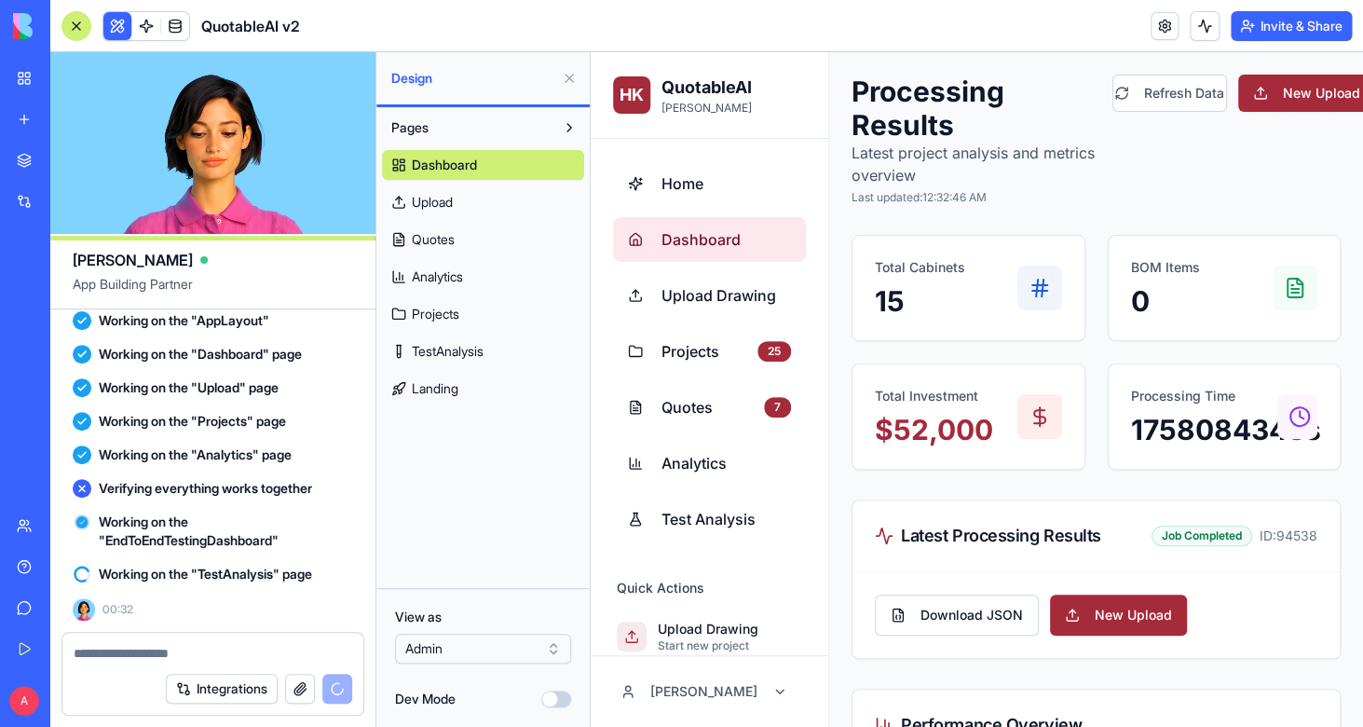
click at [53, 716] on div "Integrations" at bounding box center [212, 679] width 325 height 95
click at [21, 700] on html "BETA My Workspace New app Marketplace Integrations Recent QuotableAI AI Logo Ge…" at bounding box center [681, 363] width 1363 height 727
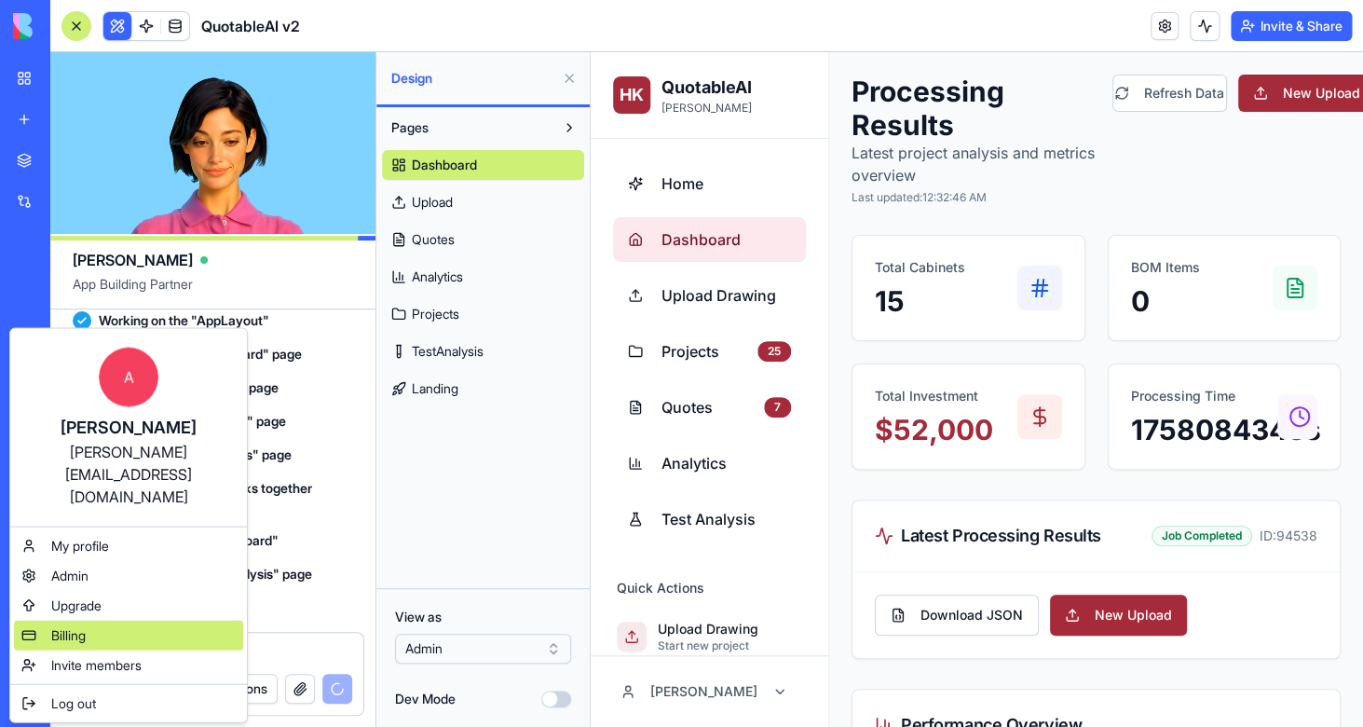
click at [124, 621] on div "Billing" at bounding box center [128, 636] width 229 height 30
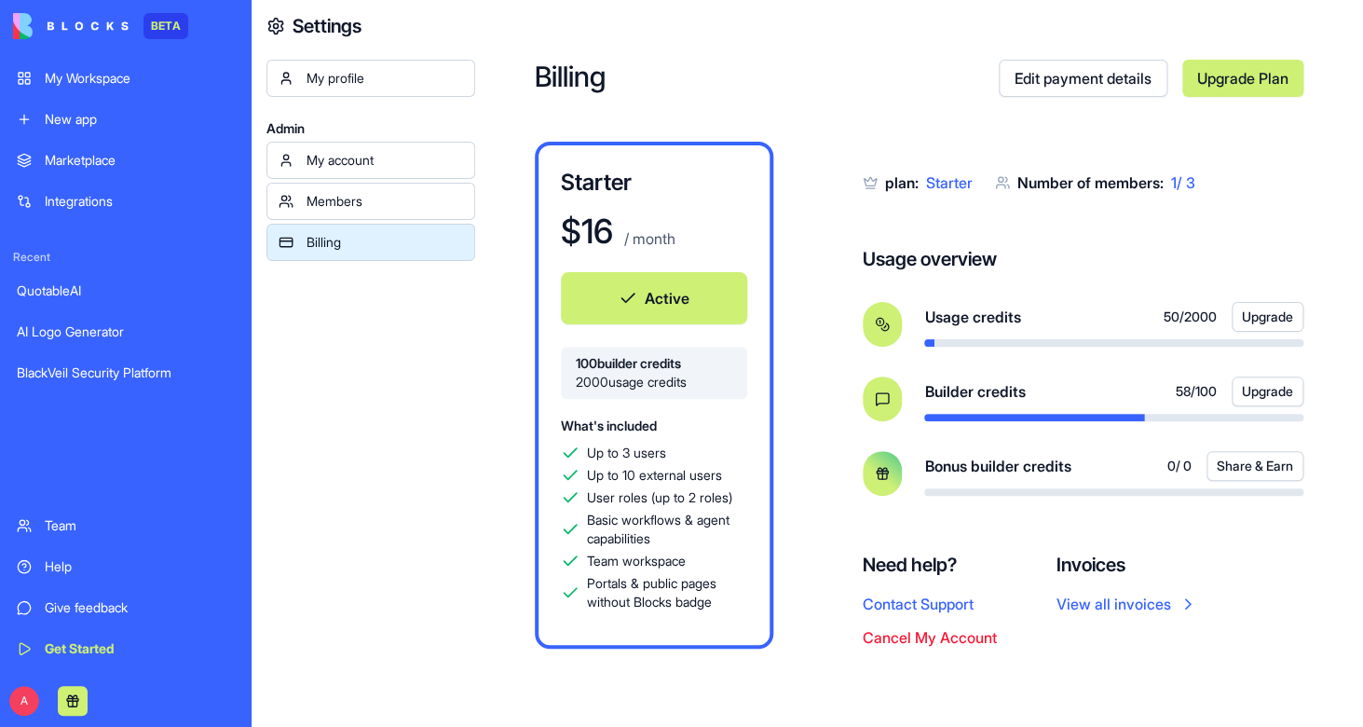
click at [1108, 81] on link "Edit payment details" at bounding box center [1083, 78] width 169 height 37
